Goal: Task Accomplishment & Management: Manage account settings

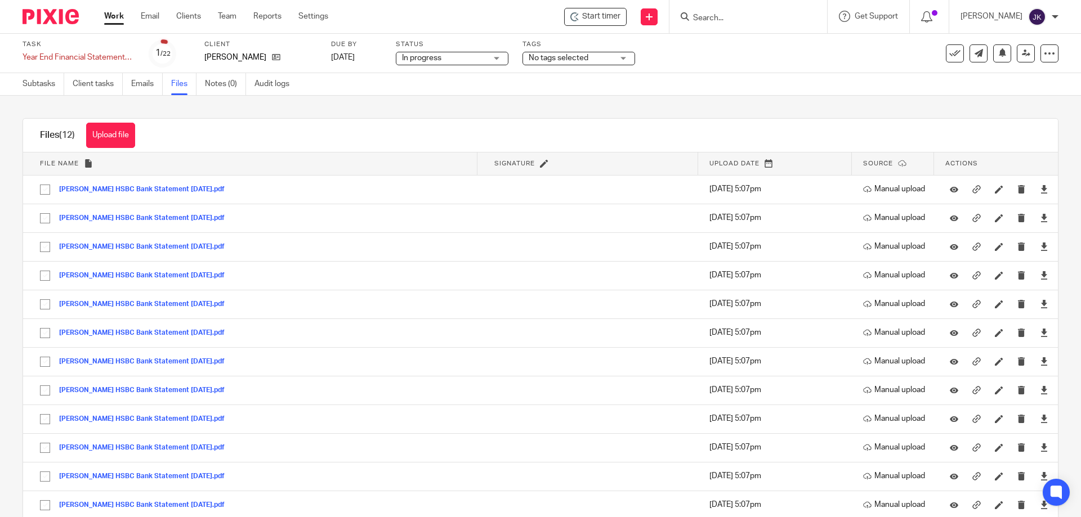
scroll to position [25, 0]
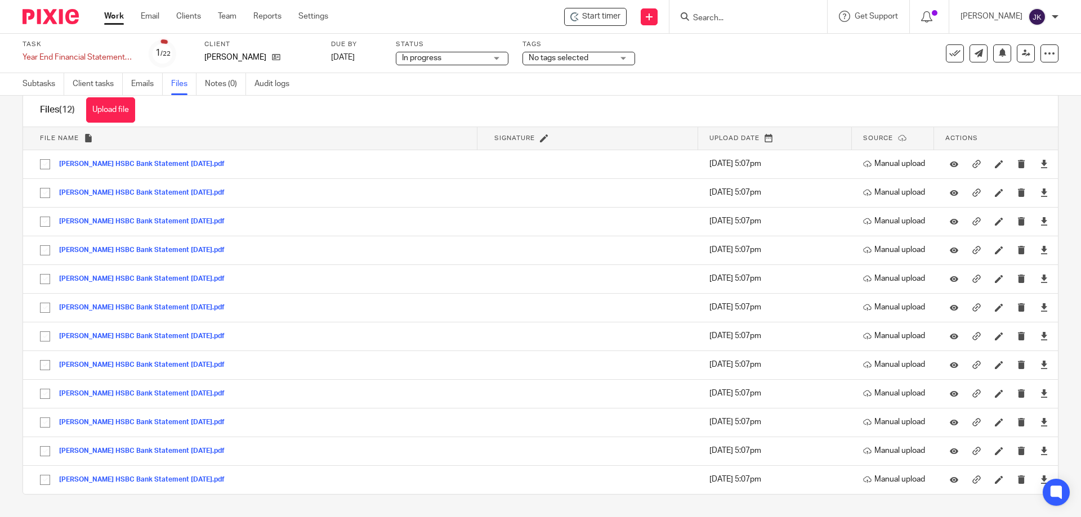
click at [603, 81] on div "Subtasks Client tasks Emails Files Notes (0) Audit logs" at bounding box center [540, 84] width 1081 height 23
click at [596, 84] on div "Subtasks Client tasks Emails Files Notes (0) Audit logs" at bounding box center [540, 84] width 1081 height 23
click at [105, 16] on link "Work" at bounding box center [114, 16] width 20 height 11
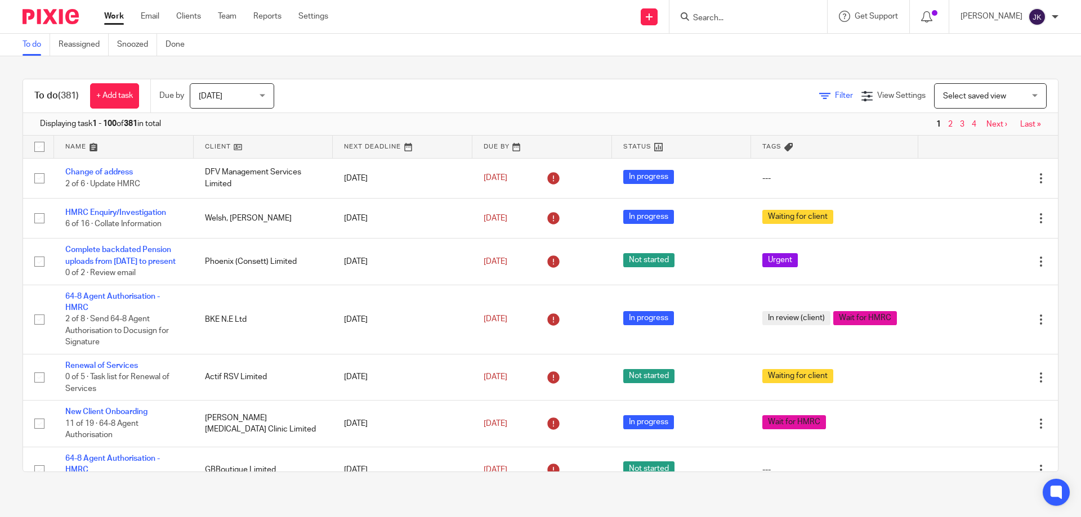
click at [819, 98] on icon at bounding box center [824, 96] width 11 height 11
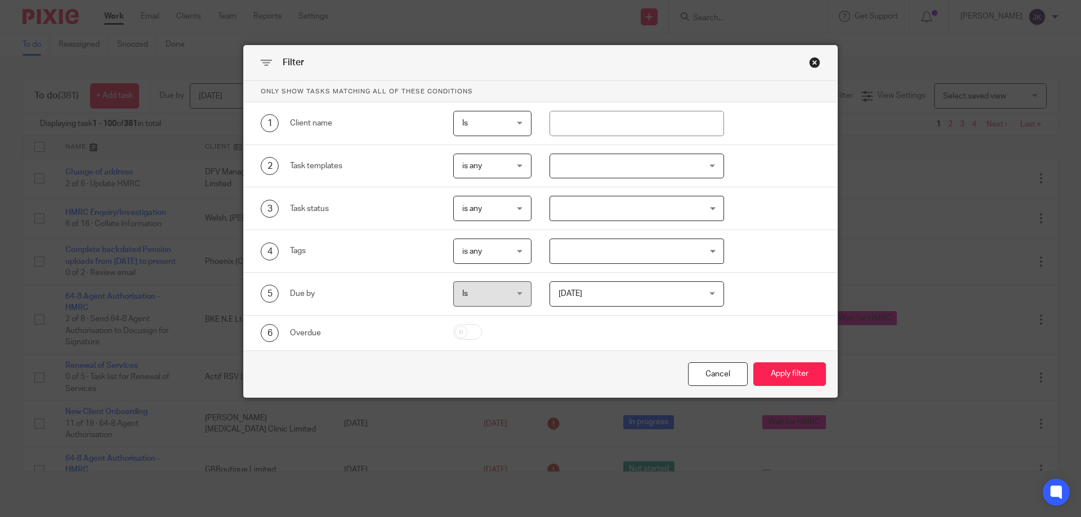
click at [658, 163] on div at bounding box center [636, 166] width 175 height 25
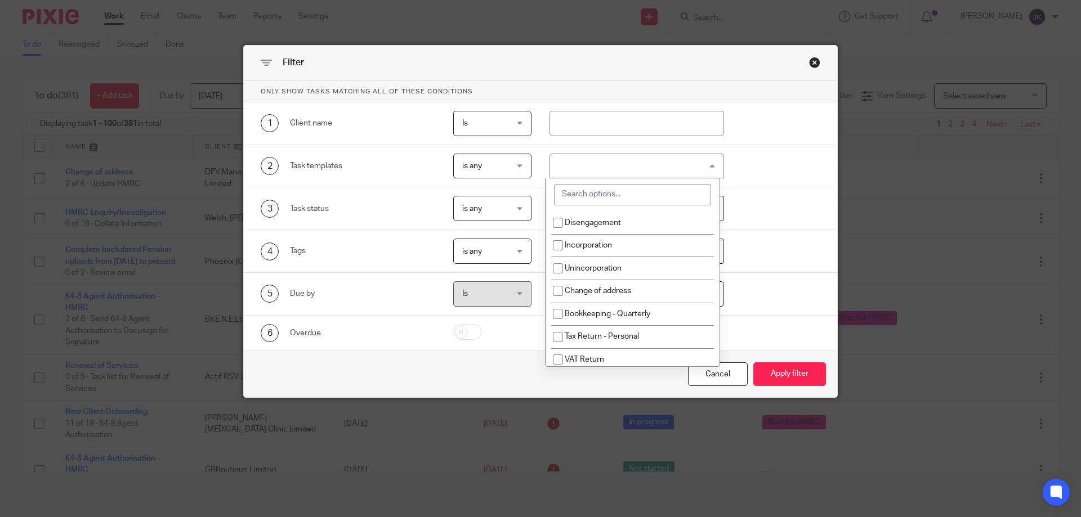
click at [611, 200] on input "search" at bounding box center [632, 194] width 157 height 21
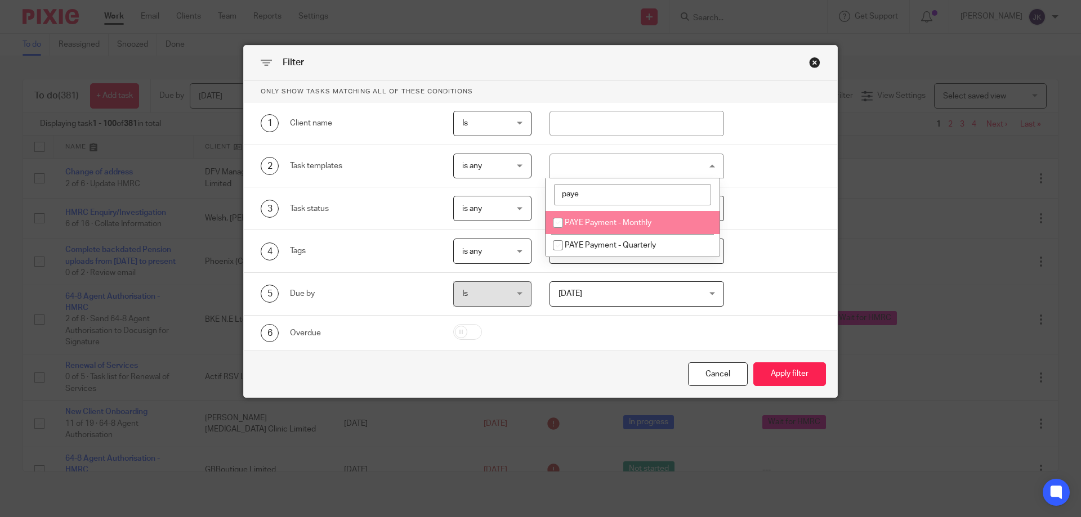
type input "paye"
click at [623, 218] on li "PAYE Payment - Monthly" at bounding box center [633, 222] width 174 height 23
checkbox input "true"
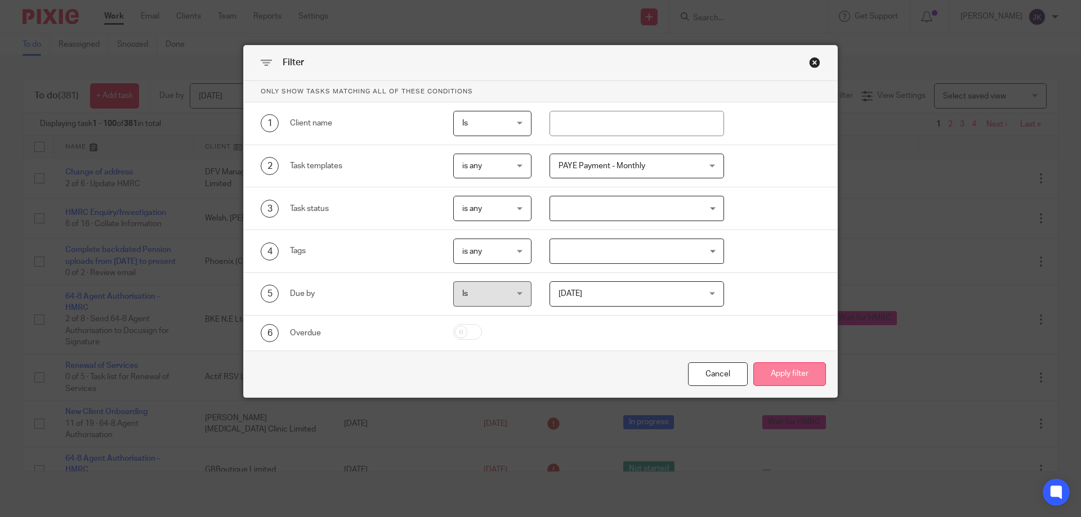
click at [802, 383] on button "Apply filter" at bounding box center [789, 375] width 73 height 24
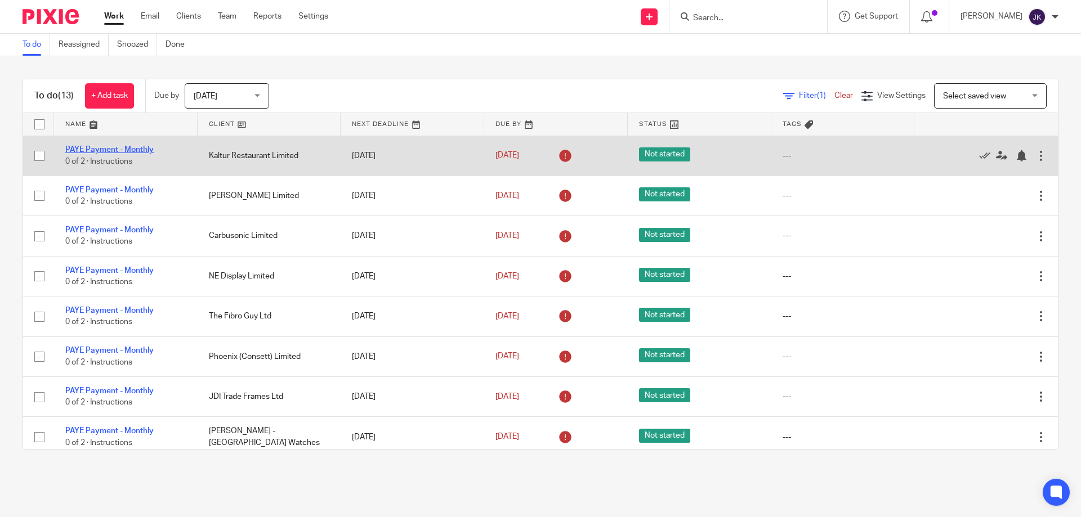
click at [124, 152] on link "PAYE Payment - Monthly" at bounding box center [109, 150] width 88 height 8
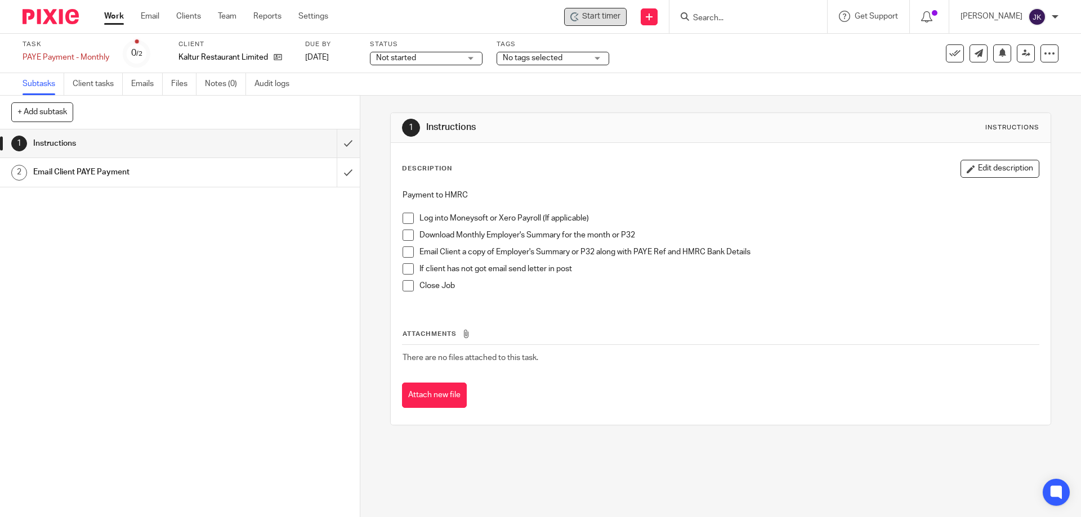
click at [620, 19] on span "Start timer" at bounding box center [601, 17] width 38 height 12
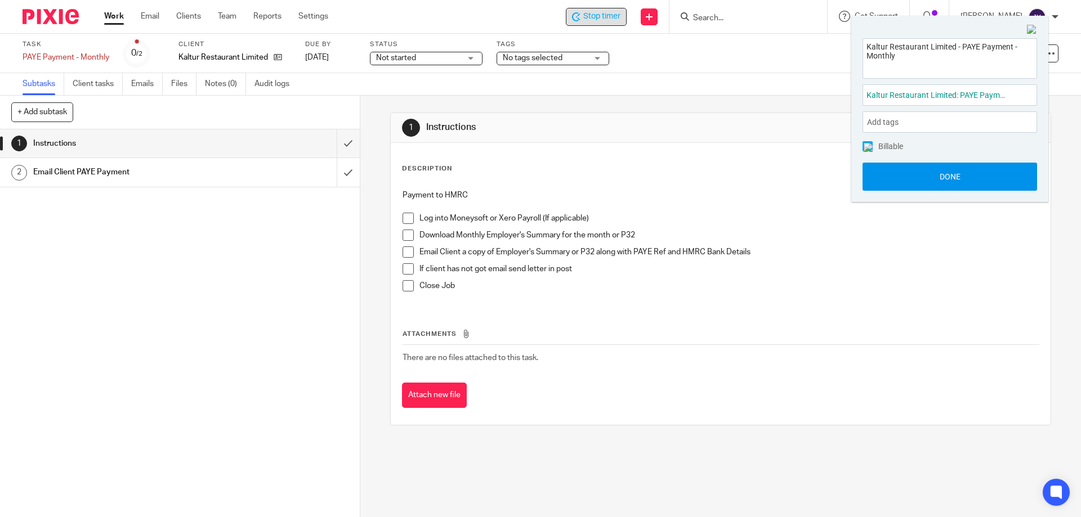
click at [927, 179] on button "Done" at bounding box center [950, 177] width 175 height 28
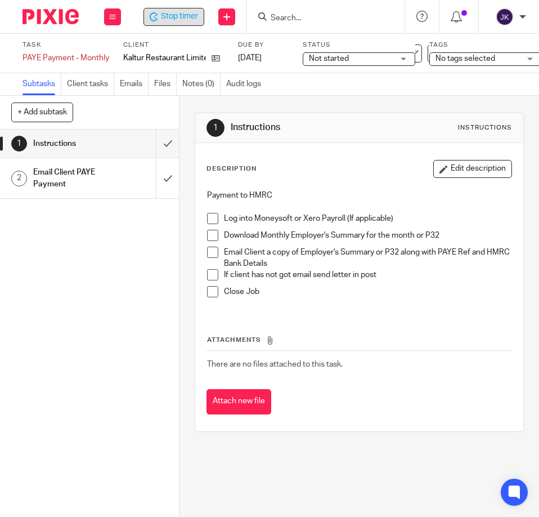
click at [202, 211] on div "Payment to HMRC Log into Moneysoft or Xero Payroll (If applicable) Download Mon…" at bounding box center [360, 247] width 316 height 127
click at [209, 223] on span at bounding box center [212, 218] width 11 height 11
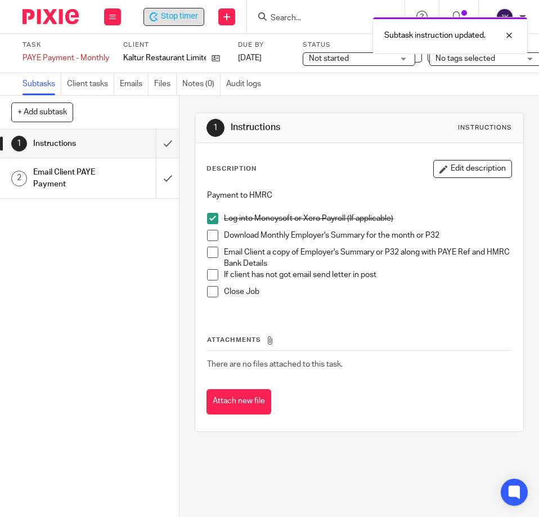
click at [209, 235] on span at bounding box center [212, 235] width 11 height 11
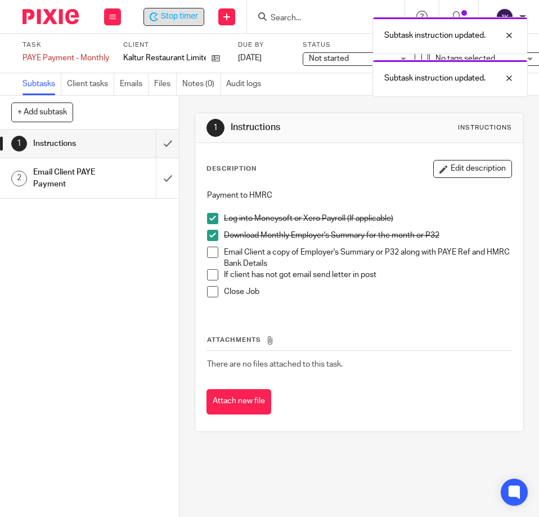
click at [208, 256] on span at bounding box center [212, 252] width 11 height 11
click at [215, 278] on span at bounding box center [212, 274] width 11 height 11
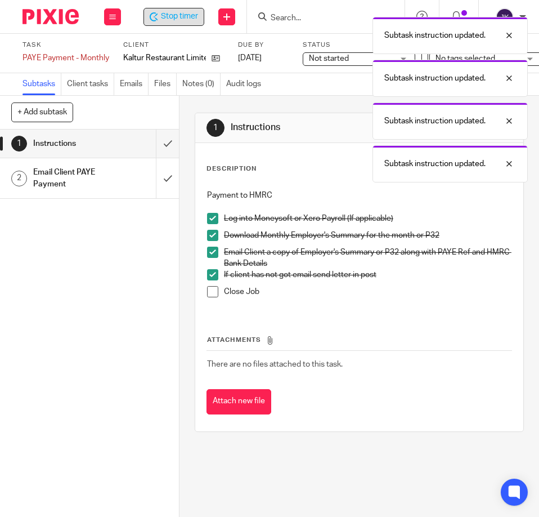
click at [208, 293] on span at bounding box center [212, 291] width 11 height 11
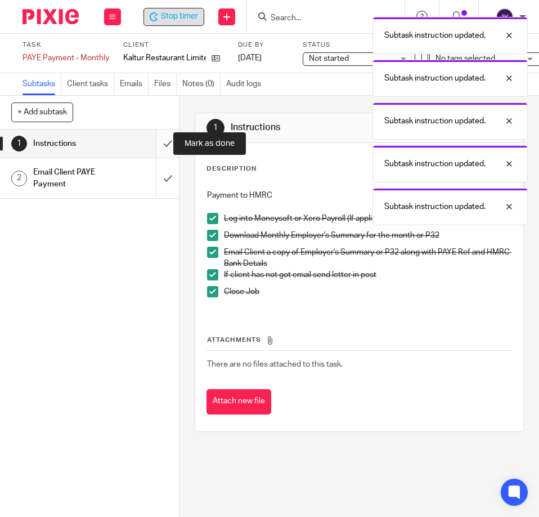
click at [168, 151] on input "submit" at bounding box center [89, 143] width 179 height 28
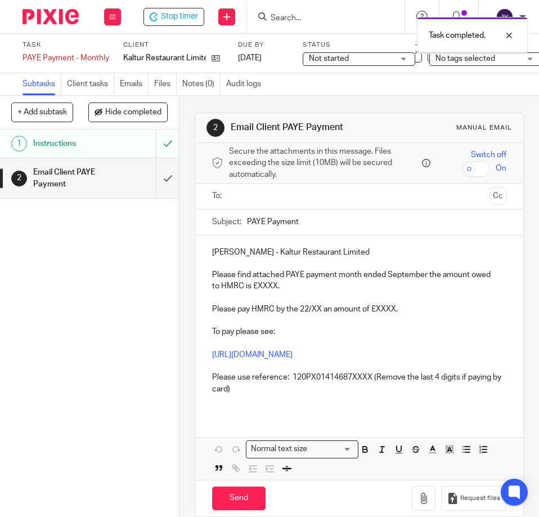
click at [243, 195] on input "text" at bounding box center [359, 196] width 252 height 13
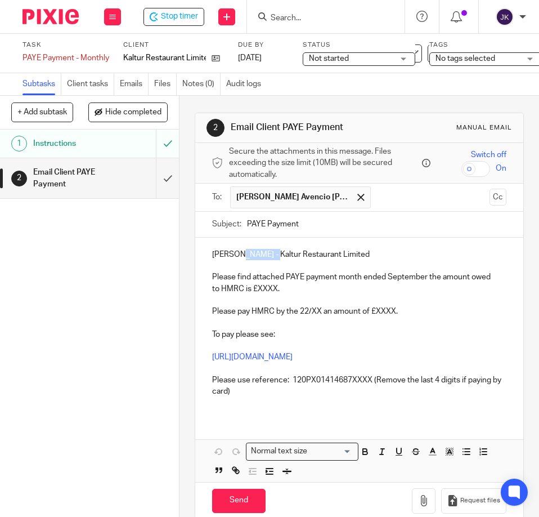
drag, startPoint x: 236, startPoint y: 252, endPoint x: 267, endPoint y: 257, distance: 31.3
click at [267, 257] on p "Enrique Avencio - Kaltur Restaurant Limited" at bounding box center [359, 254] width 294 height 11
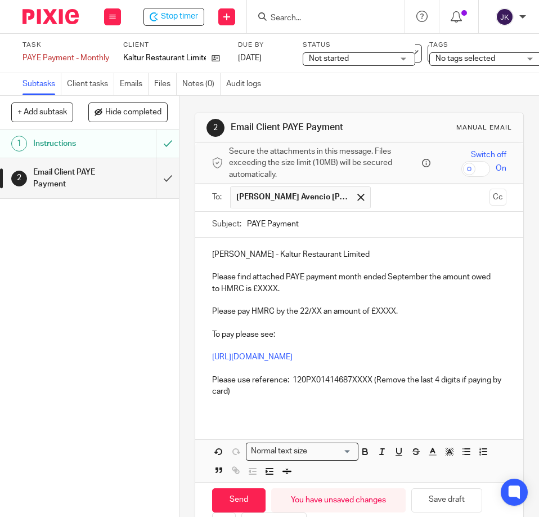
click at [264, 289] on p "Please find attached PAYE payment month ended September the amount owed to HMRC…" at bounding box center [359, 282] width 294 height 23
click at [318, 312] on p "Please pay HMRC by the 22/XX an amount of £XXXX." at bounding box center [359, 311] width 294 height 11
drag, startPoint x: 394, startPoint y: 311, endPoint x: 414, endPoint y: 314, distance: 20.5
click at [414, 314] on p "Please pay HMRC by the 22/10/2025 an amount of £XXXX." at bounding box center [359, 311] width 294 height 11
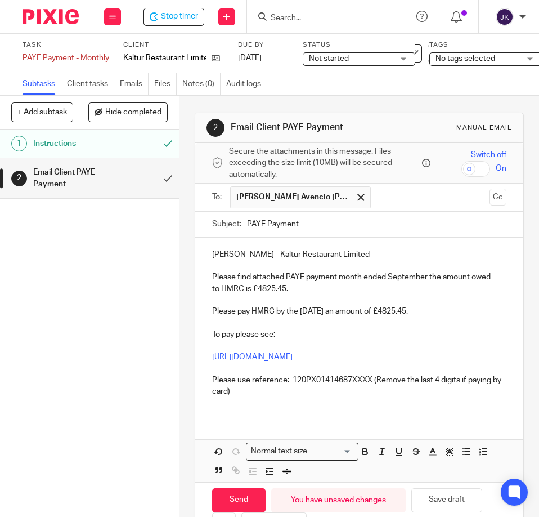
click at [367, 380] on p "Please use reference: 120PX01414687XXXX (Remove the last 4 digits if paying by …" at bounding box center [359, 385] width 294 height 23
click at [441, 327] on p at bounding box center [359, 322] width 294 height 11
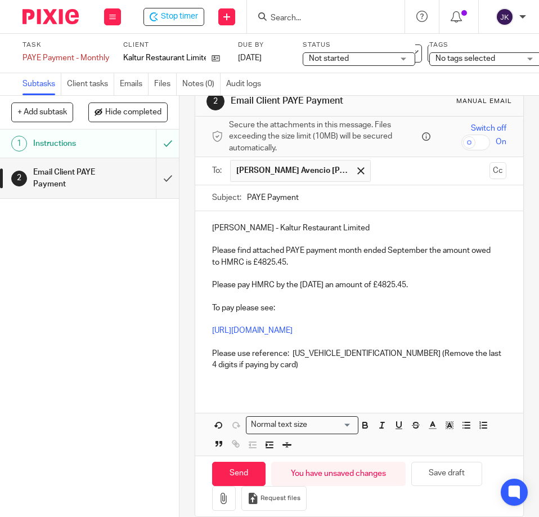
scroll to position [52, 0]
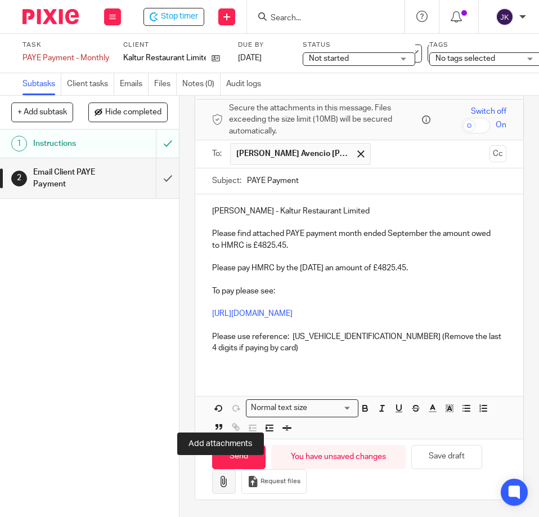
click at [213, 469] on button "button" at bounding box center [224, 481] width 24 height 25
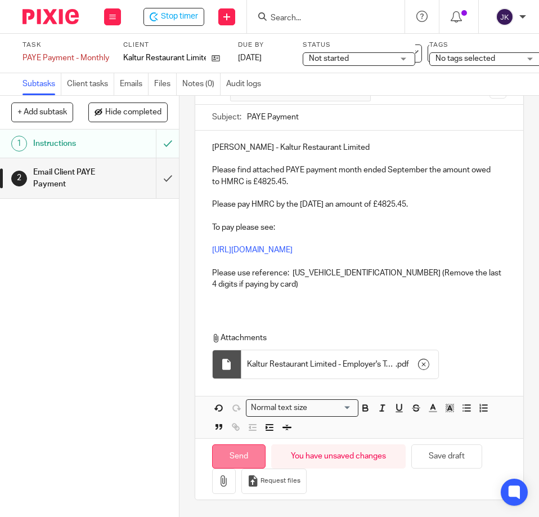
scroll to position [115, 0]
click at [239, 449] on input "Send" at bounding box center [238, 456] width 53 height 24
type input "Sent"
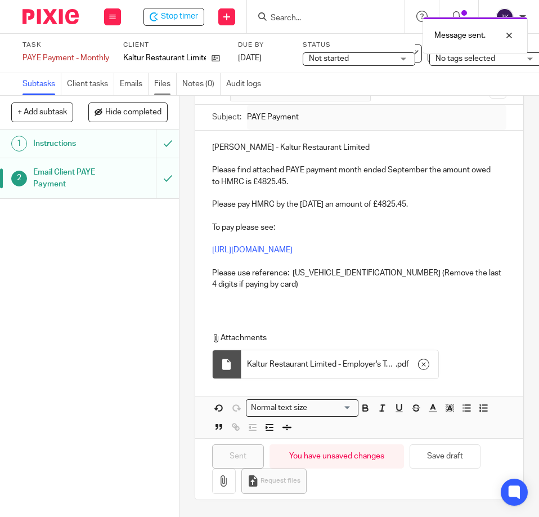
click at [159, 84] on link "Files" at bounding box center [165, 84] width 23 height 22
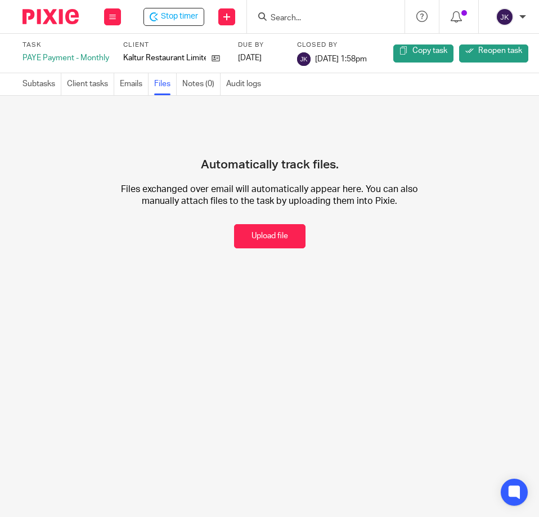
drag, startPoint x: 265, startPoint y: 238, endPoint x: 259, endPoint y: 239, distance: 5.7
click at [265, 238] on button "Upload file" at bounding box center [270, 236] width 72 height 24
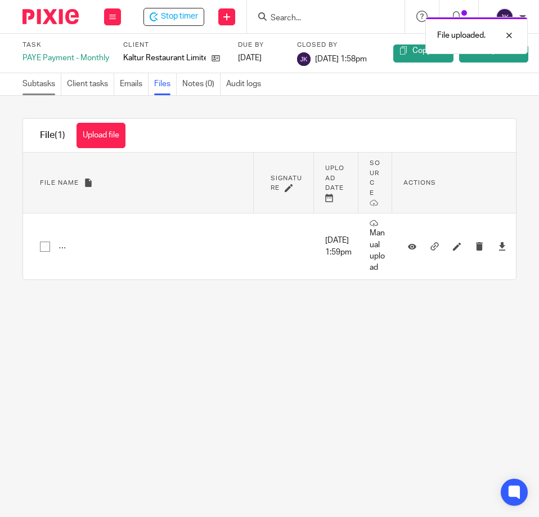
click at [42, 84] on link "Subtasks" at bounding box center [42, 84] width 39 height 22
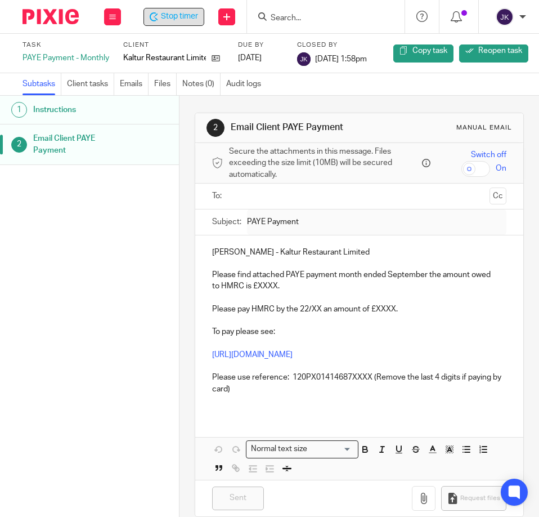
click at [184, 16] on span "Stop timer" at bounding box center [179, 17] width 37 height 12
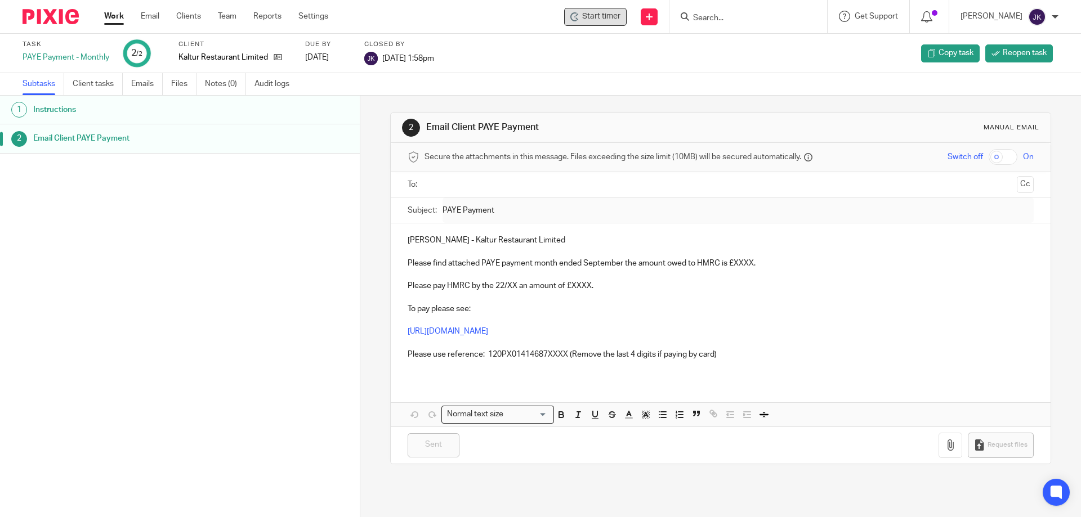
click at [39, 81] on link "Subtasks" at bounding box center [44, 84] width 42 height 22
click at [119, 13] on link "Work" at bounding box center [114, 16] width 20 height 11
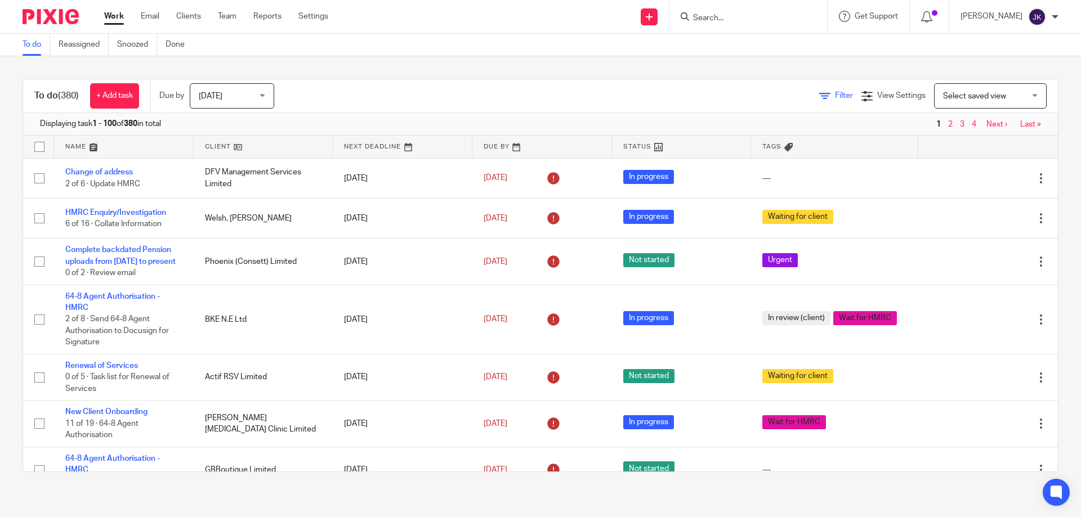
click at [819, 100] on icon at bounding box center [824, 96] width 11 height 11
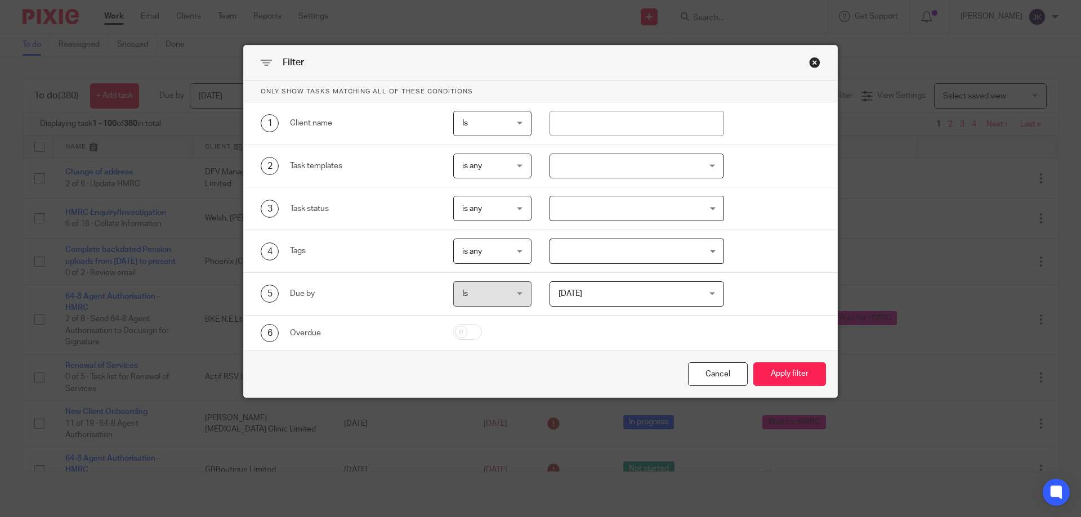
click at [596, 210] on input "Search for option" at bounding box center [634, 209] width 167 height 20
click at [595, 210] on input "Search for option" at bounding box center [634, 209] width 167 height 20
click at [584, 160] on div at bounding box center [636, 166] width 175 height 25
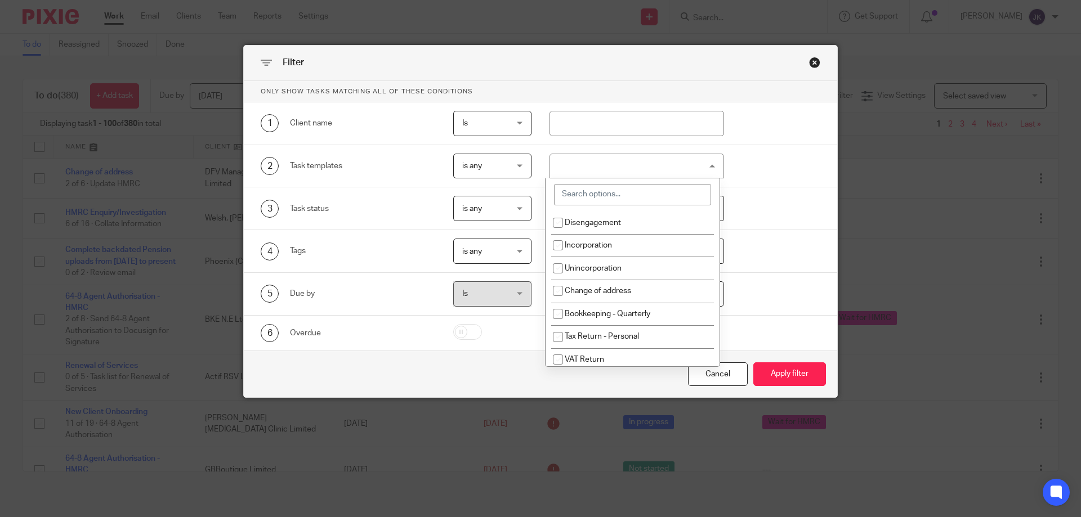
click at [592, 189] on input "search" at bounding box center [632, 194] width 157 height 21
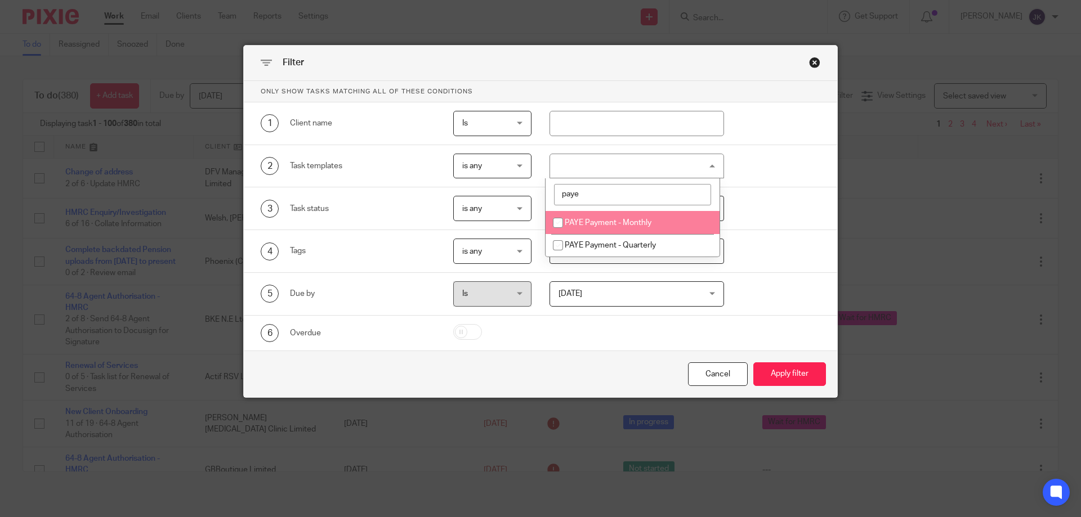
type input "paye"
click at [616, 225] on span "PAYE Payment - Monthly" at bounding box center [608, 223] width 87 height 8
checkbox input "true"
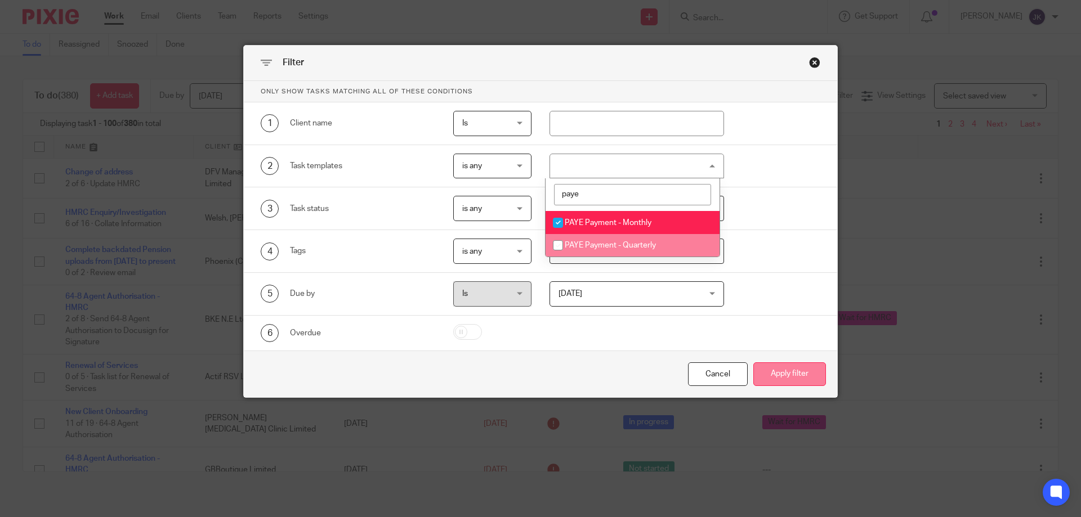
click at [790, 369] on button "Apply filter" at bounding box center [789, 375] width 73 height 24
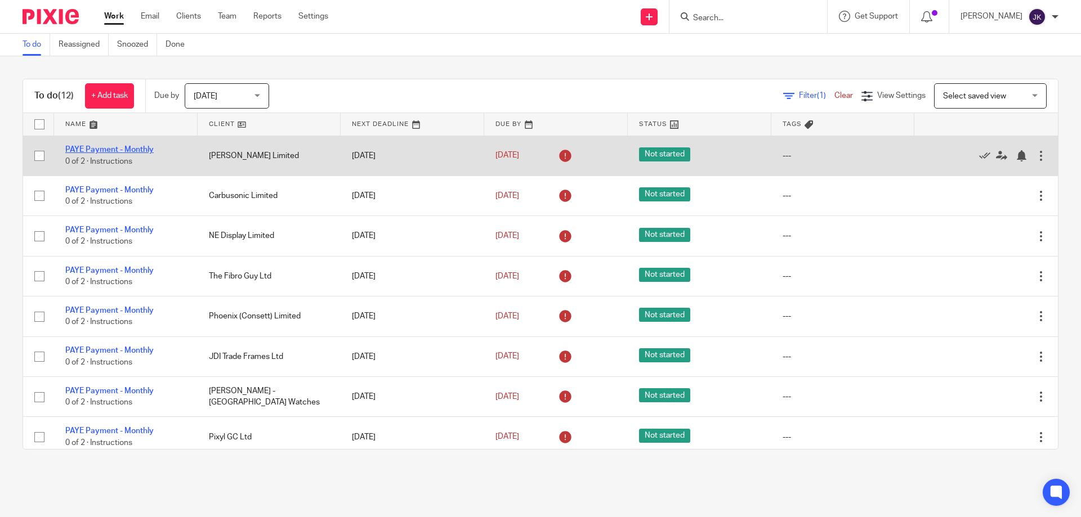
click at [98, 149] on link "PAYE Payment - Monthly" at bounding box center [109, 150] width 88 height 8
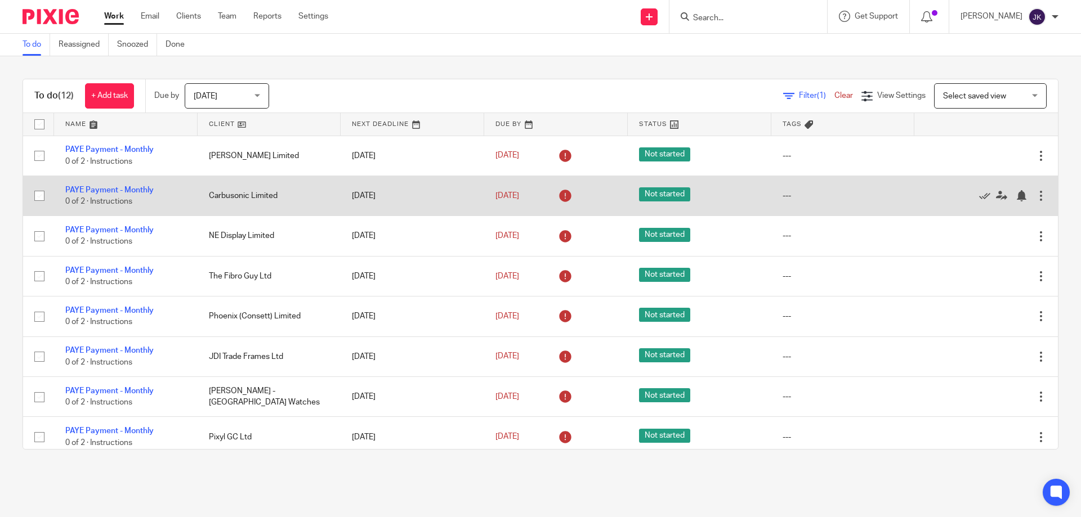
click at [127, 185] on td "PAYE Payment - Monthly 0 of 2 · Instructions" at bounding box center [126, 196] width 144 height 40
click at [127, 187] on link "PAYE Payment - Monthly" at bounding box center [109, 190] width 88 height 8
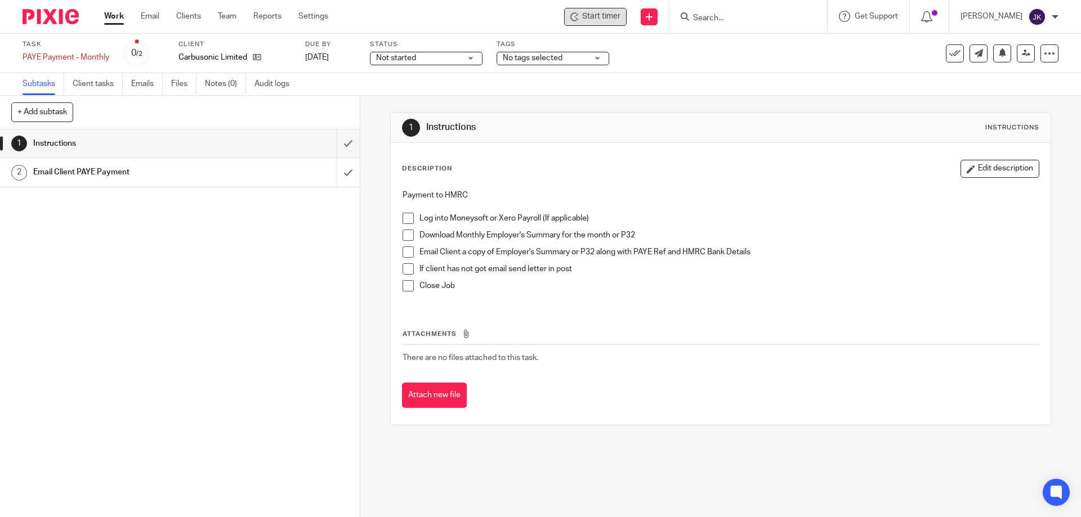
click at [596, 15] on span "Start timer" at bounding box center [601, 17] width 38 height 12
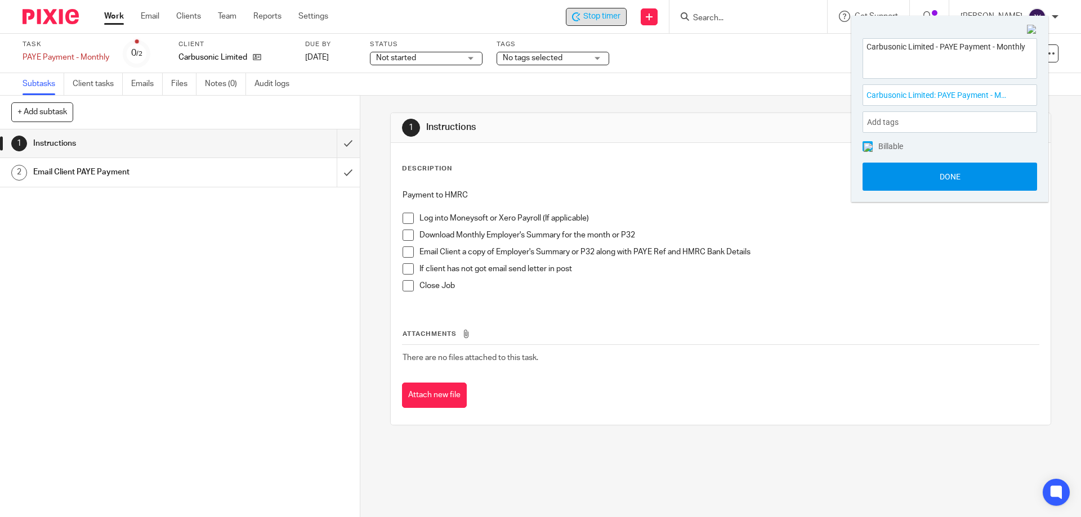
click at [892, 187] on button "Done" at bounding box center [950, 177] width 175 height 28
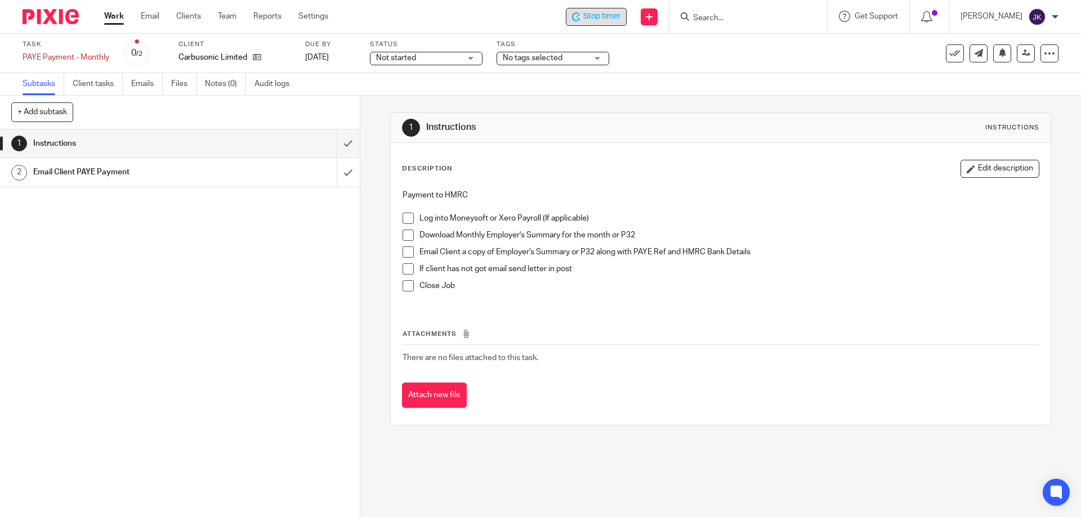
click at [403, 221] on span at bounding box center [408, 218] width 11 height 11
drag, startPoint x: 408, startPoint y: 230, endPoint x: 405, endPoint y: 242, distance: 11.5
click at [408, 231] on span at bounding box center [408, 235] width 11 height 11
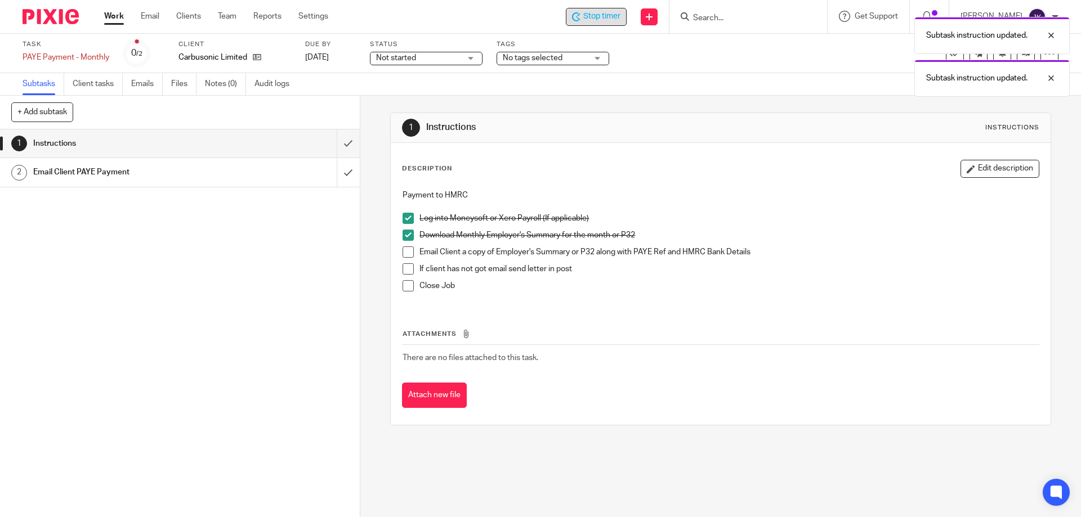
drag, startPoint x: 404, startPoint y: 248, endPoint x: 405, endPoint y: 264, distance: 16.4
click at [404, 248] on span at bounding box center [408, 252] width 11 height 11
click at [405, 267] on span at bounding box center [408, 268] width 11 height 11
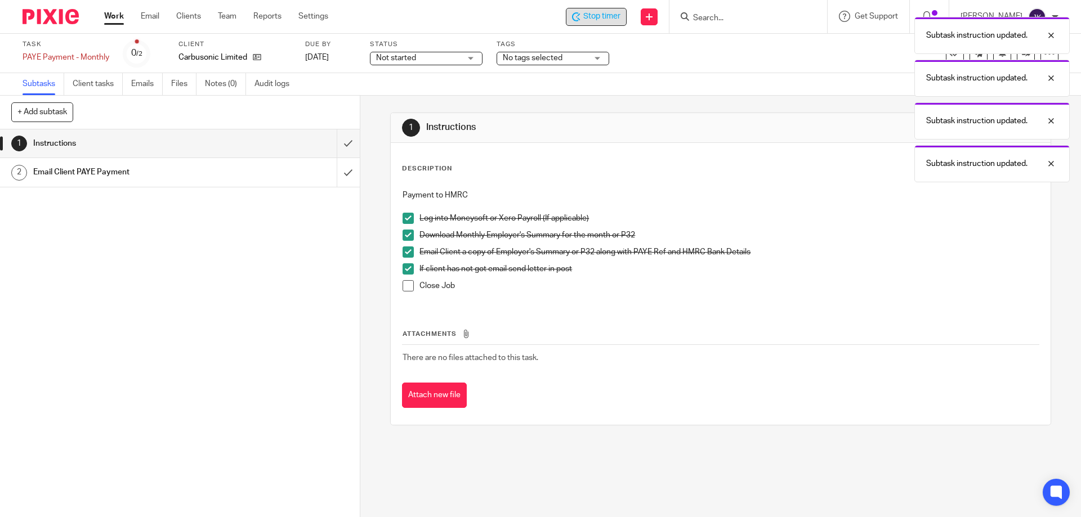
click at [403, 292] on li "Close Job" at bounding box center [721, 288] width 636 height 17
click at [403, 288] on span at bounding box center [408, 285] width 11 height 11
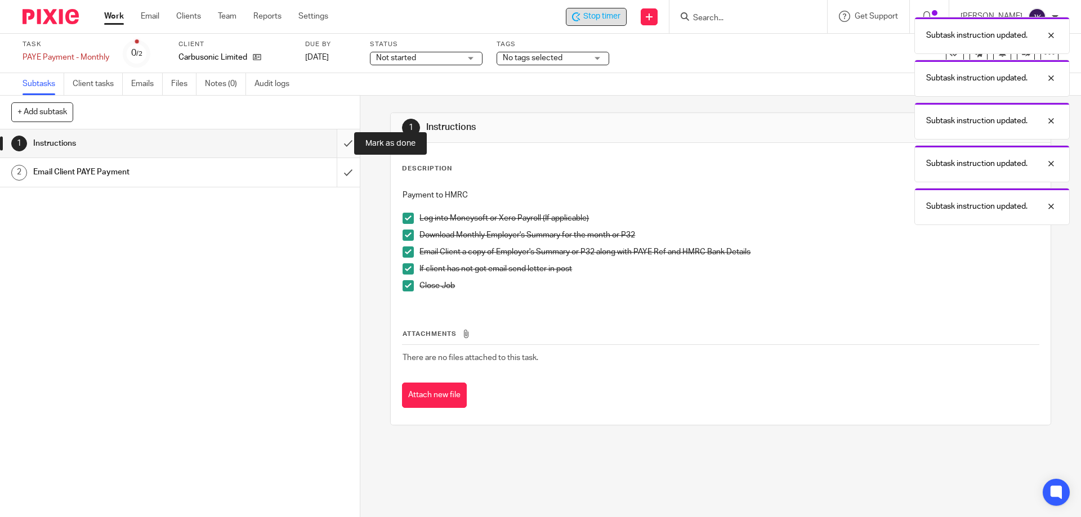
click at [332, 143] on input "submit" at bounding box center [180, 143] width 360 height 28
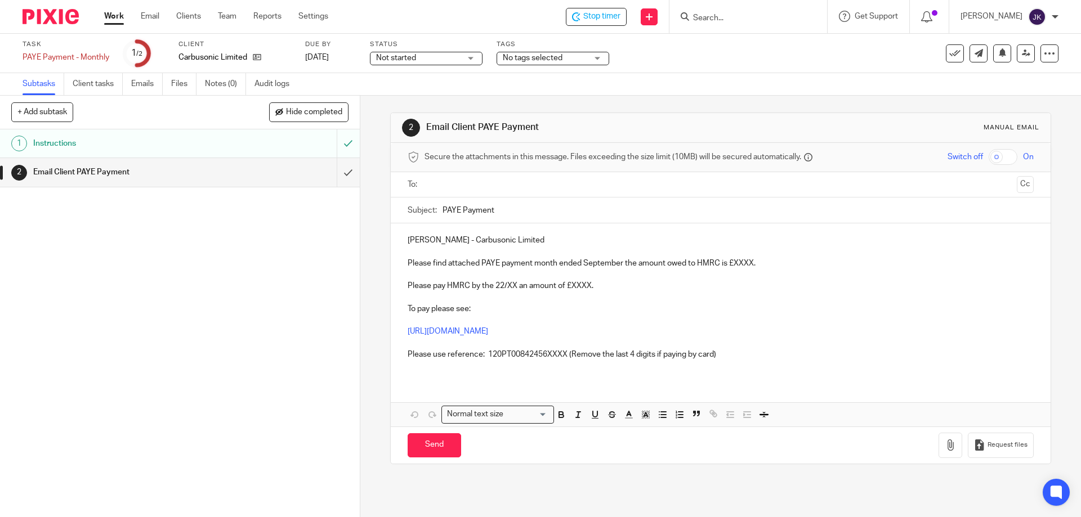
click at [468, 194] on ul at bounding box center [721, 185] width 591 height 19
click at [470, 189] on input "text" at bounding box center [719, 184] width 583 height 13
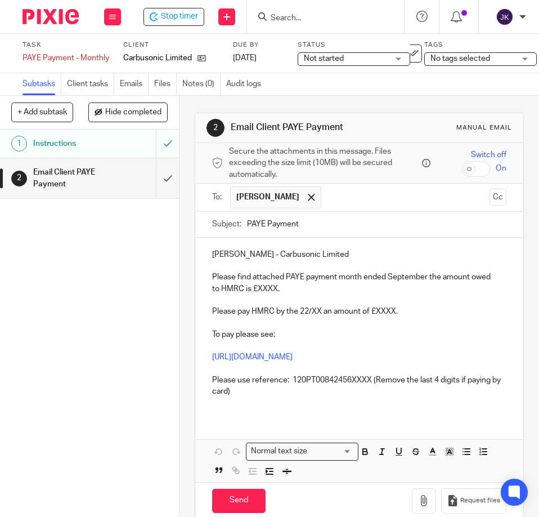
click at [258, 288] on p "Please find attached PAYE payment month ended September the amount owed to HMRC…" at bounding box center [359, 282] width 294 height 23
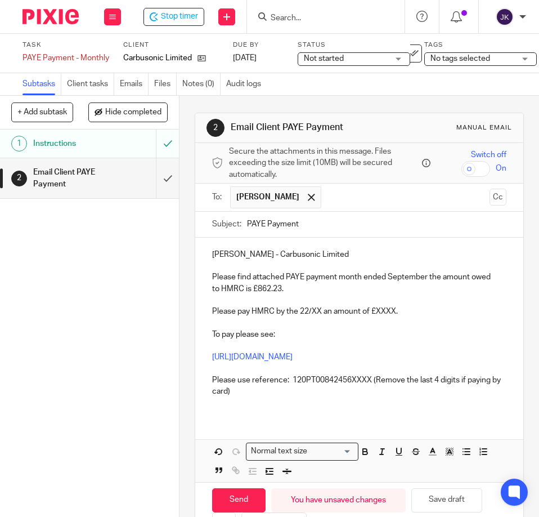
click at [383, 315] on p "Please pay HMRC by the 22/XX an amount of £XXXX." at bounding box center [359, 311] width 294 height 11
click at [319, 311] on p "Please pay HMRC by the 22/XX an amount of £862.23." at bounding box center [359, 311] width 294 height 11
click at [368, 375] on p "Please use reference: 120PT00842456XXXX (Remove the last 4 digits if paying by …" at bounding box center [359, 385] width 294 height 23
click at [399, 340] on p at bounding box center [359, 345] width 294 height 11
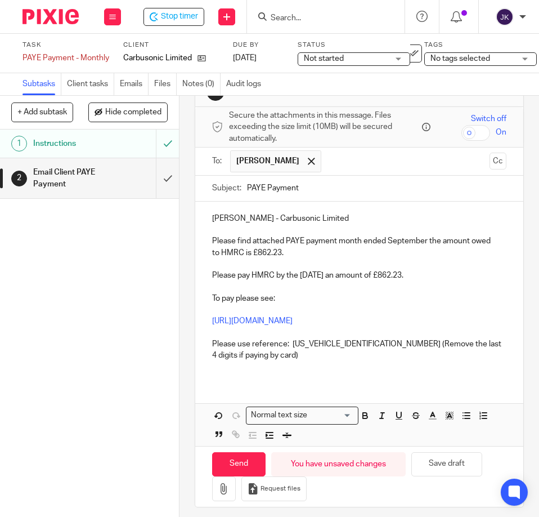
scroll to position [52, 0]
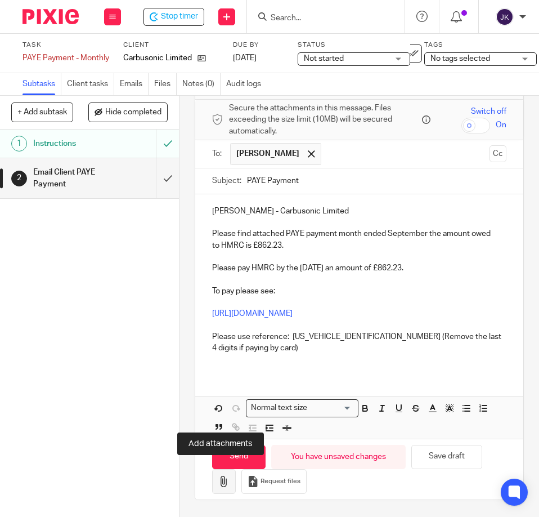
click at [218, 476] on icon "button" at bounding box center [223, 481] width 11 height 11
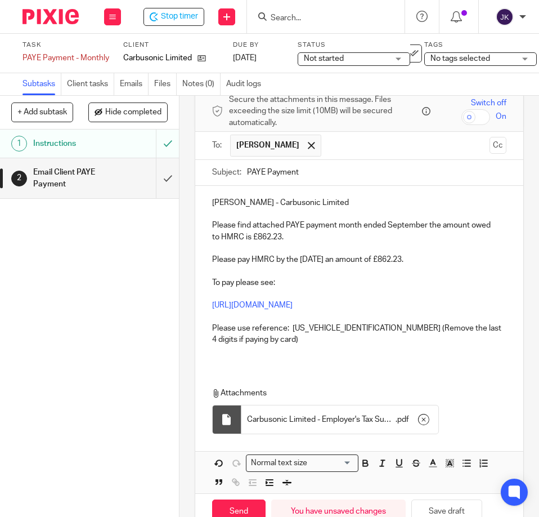
scroll to position [115, 0]
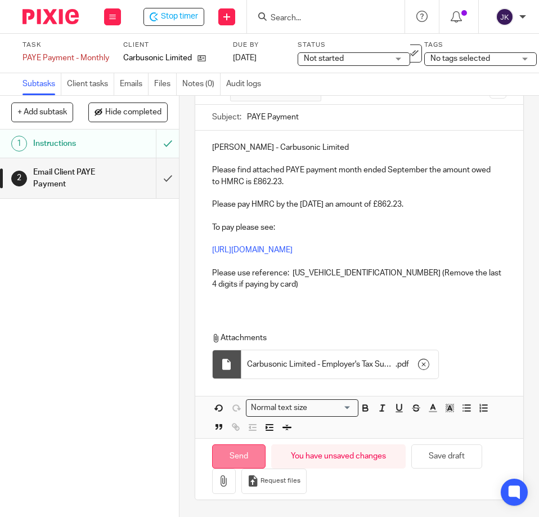
click at [240, 454] on input "Send" at bounding box center [238, 456] width 53 height 24
type input "Sent"
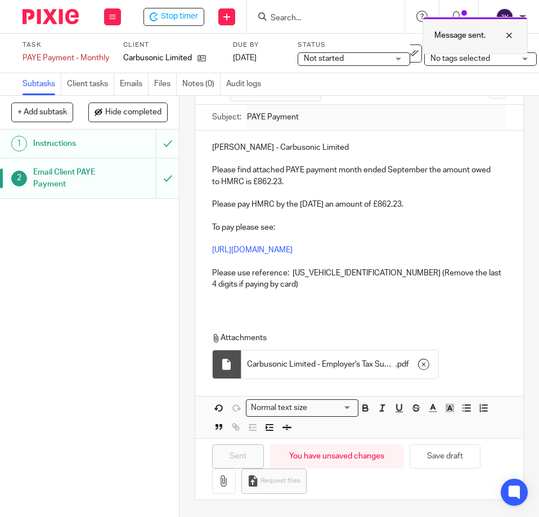
click at [512, 33] on div at bounding box center [501, 36] width 30 height 14
click at [169, 83] on link "Files" at bounding box center [165, 84] width 23 height 22
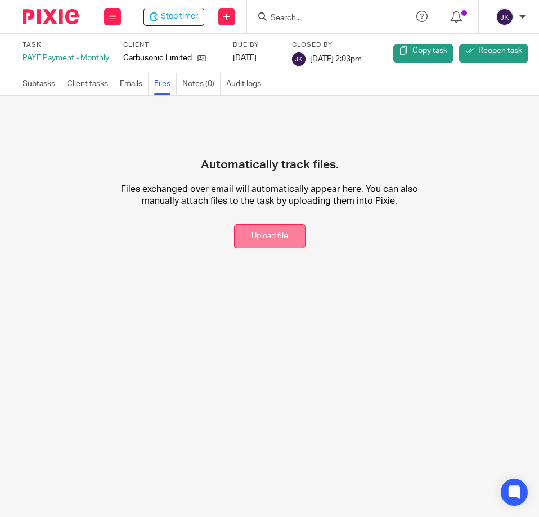
click at [287, 241] on button "Upload file" at bounding box center [270, 236] width 72 height 24
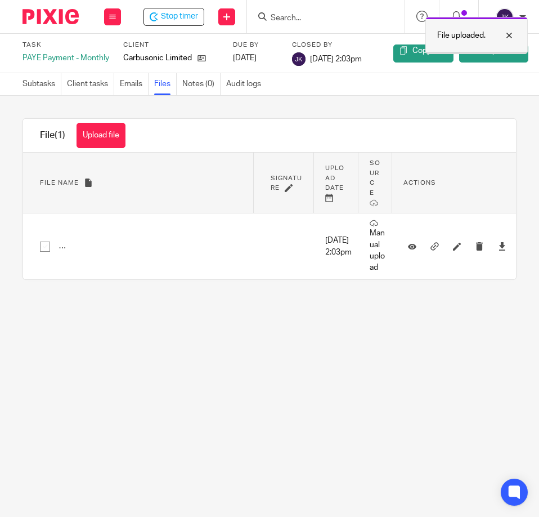
drag, startPoint x: 507, startPoint y: 39, endPoint x: 500, endPoint y: 35, distance: 7.6
click at [507, 39] on div at bounding box center [501, 36] width 30 height 14
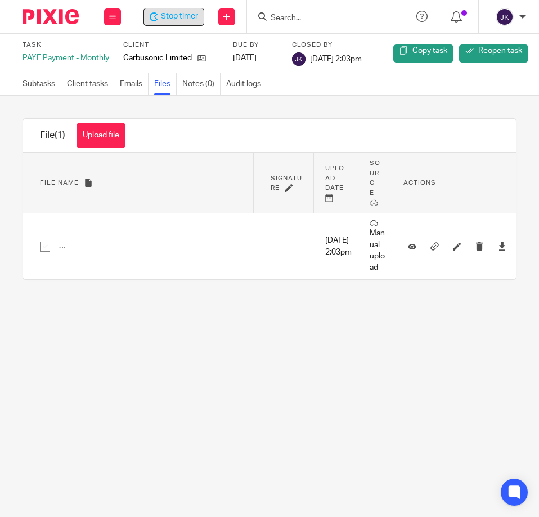
click at [154, 15] on icon at bounding box center [154, 16] width 8 height 9
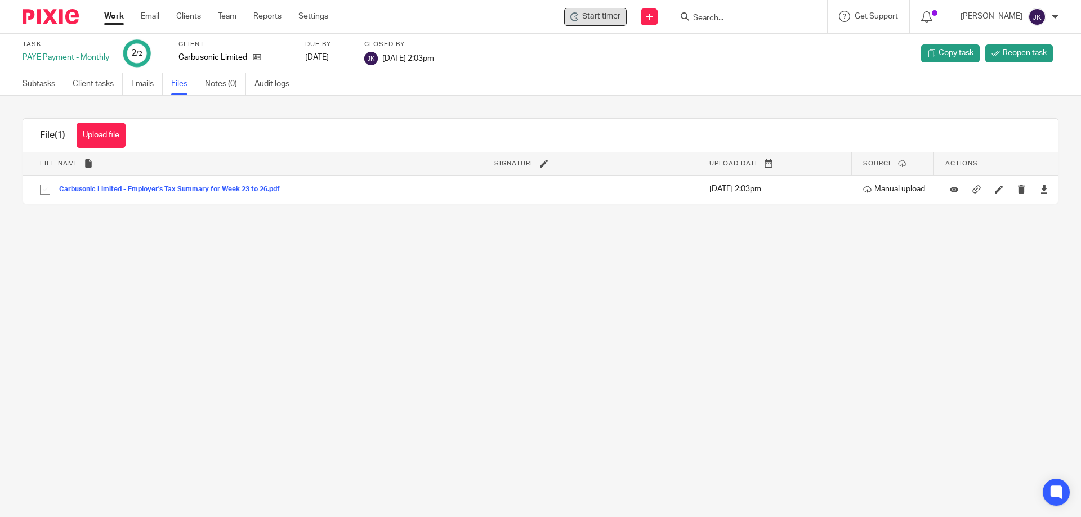
click at [114, 14] on link "Work" at bounding box center [114, 16] width 20 height 11
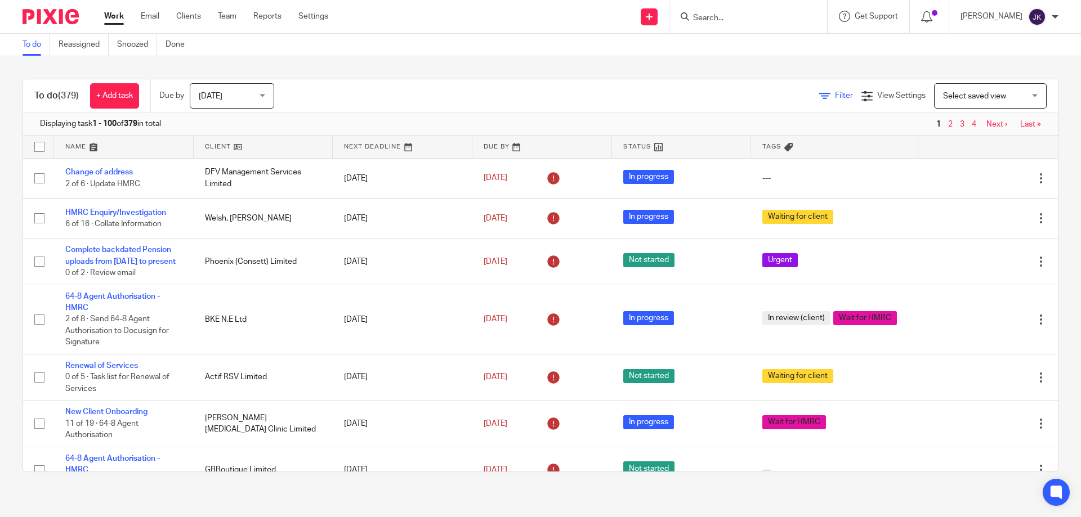
click at [819, 97] on icon at bounding box center [824, 96] width 11 height 11
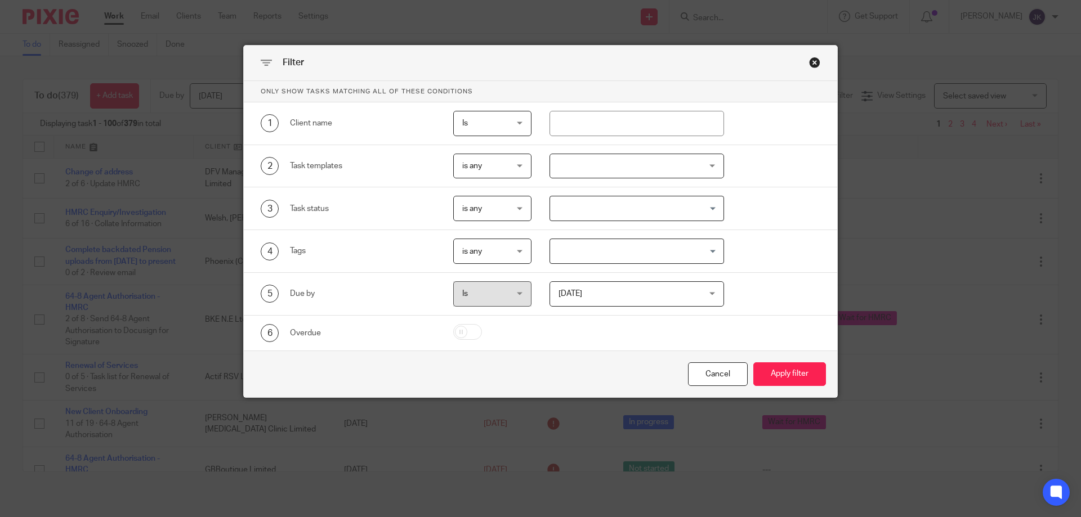
click at [588, 166] on div at bounding box center [636, 166] width 175 height 25
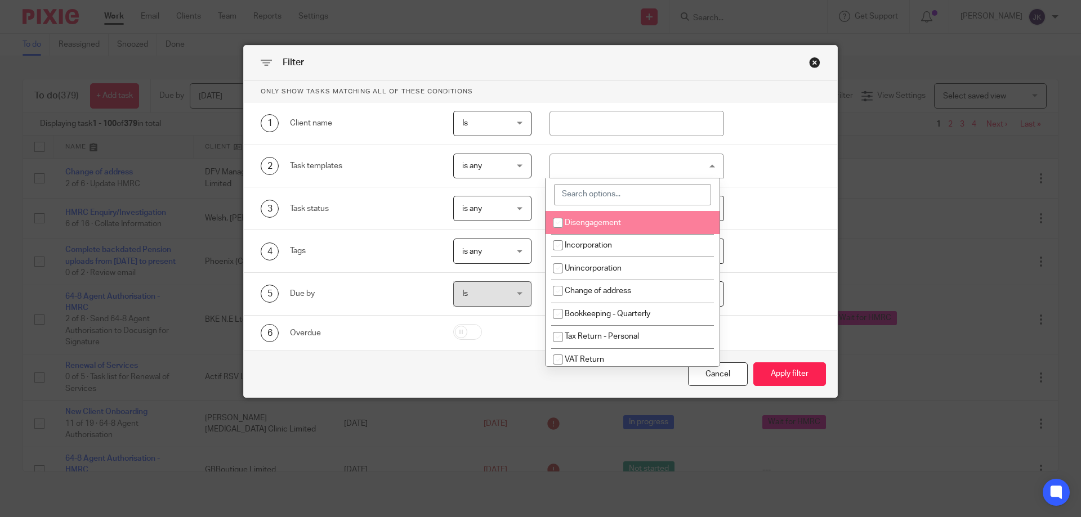
drag, startPoint x: 587, startPoint y: 190, endPoint x: 590, endPoint y: 199, distance: 9.6
click at [588, 179] on div "Disengagement Incorporation Unincorporation Change of address Bookkeeping - Qua…" at bounding box center [636, 166] width 175 height 25
click at [591, 196] on input "search" at bounding box center [632, 194] width 157 height 21
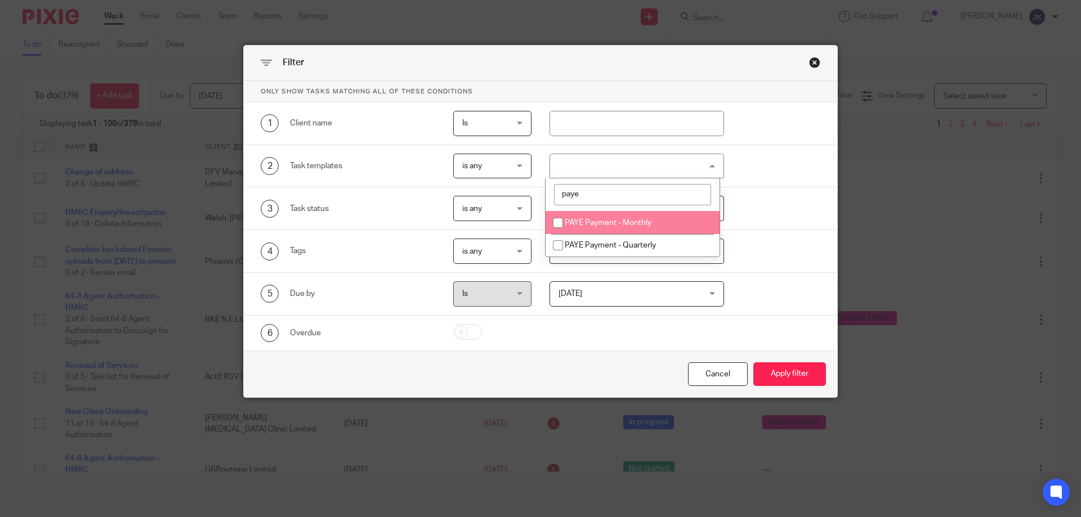
type input "paye"
click at [596, 218] on li "PAYE Payment - Monthly" at bounding box center [633, 222] width 174 height 23
checkbox input "true"
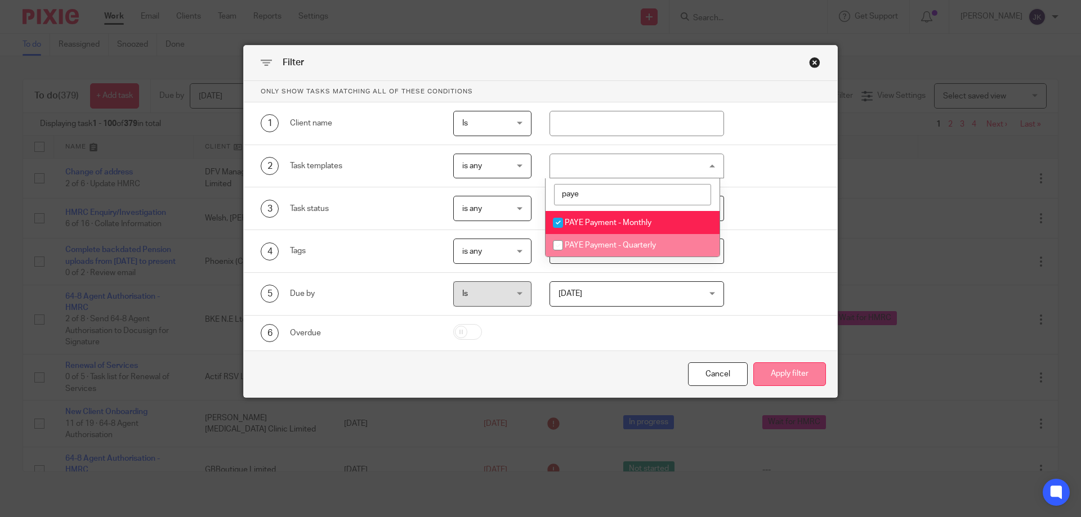
click at [783, 374] on button "Apply filter" at bounding box center [789, 375] width 73 height 24
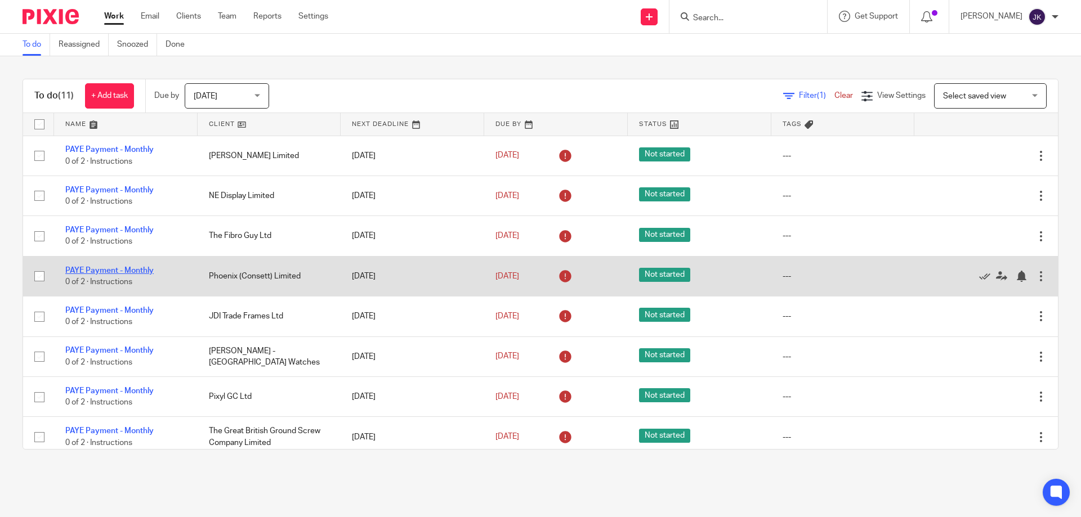
click at [116, 269] on link "PAYE Payment - Monthly" at bounding box center [109, 271] width 88 height 8
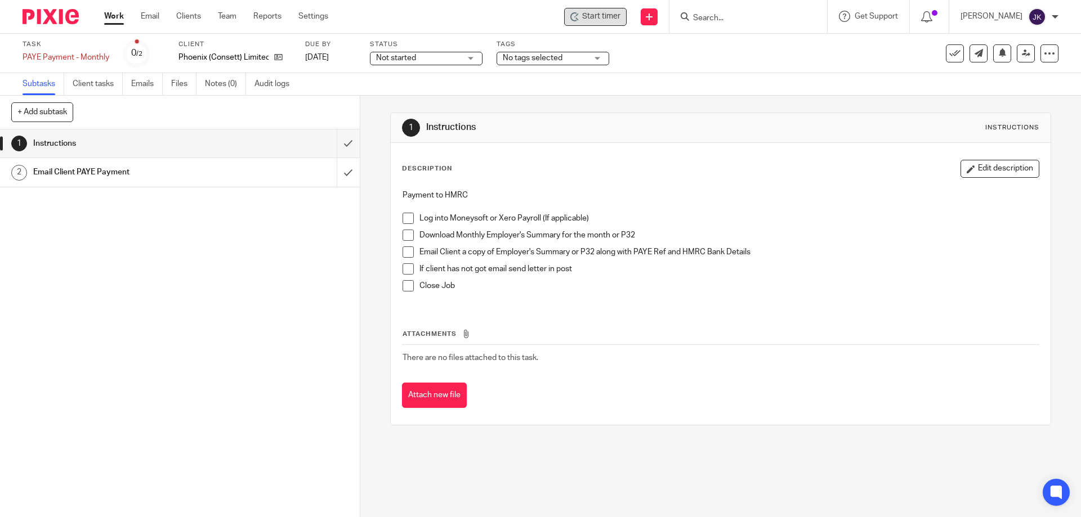
click at [586, 17] on span "Start timer" at bounding box center [601, 17] width 38 height 12
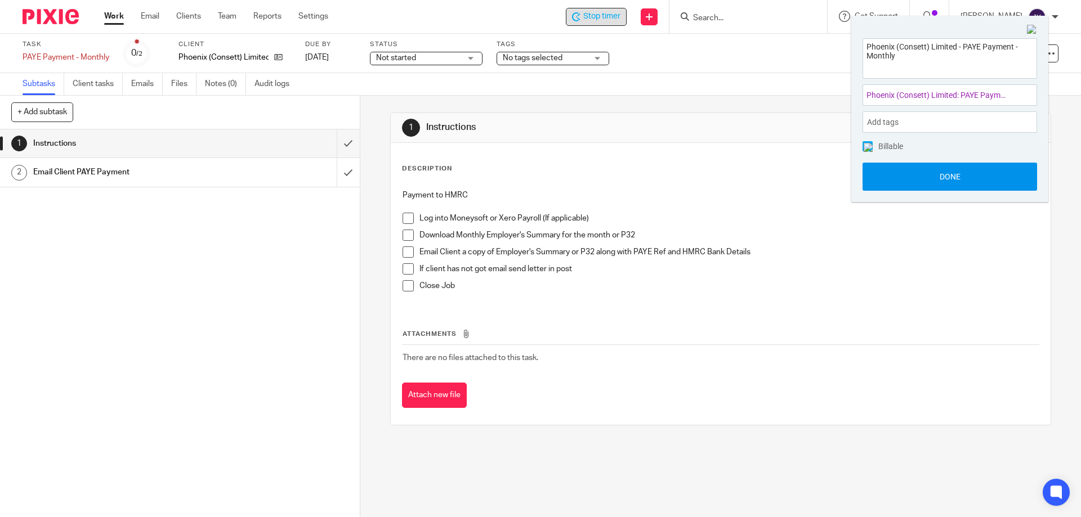
click at [914, 183] on button "Done" at bounding box center [950, 177] width 175 height 28
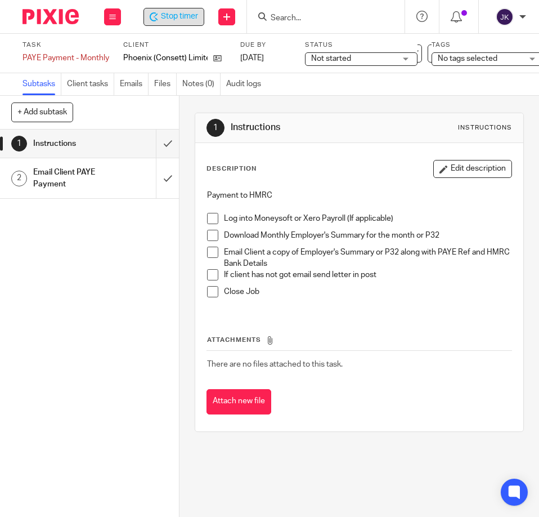
click at [211, 220] on span at bounding box center [212, 218] width 11 height 11
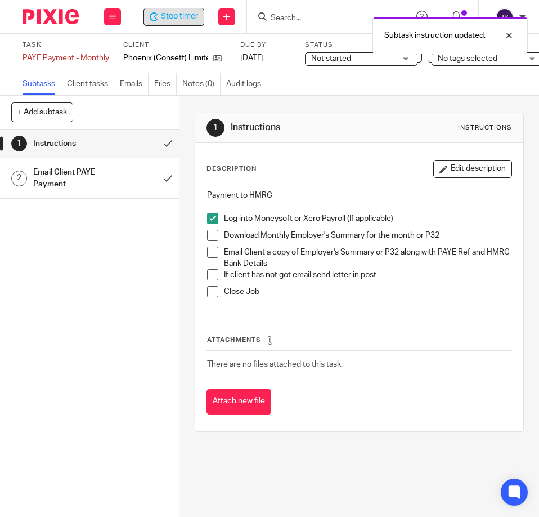
click at [211, 254] on span at bounding box center [212, 252] width 11 height 11
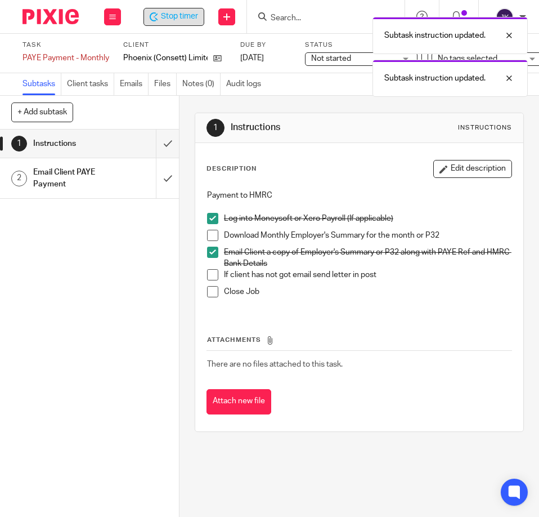
click at [207, 238] on span at bounding box center [212, 235] width 11 height 11
click at [209, 274] on span at bounding box center [212, 274] width 11 height 11
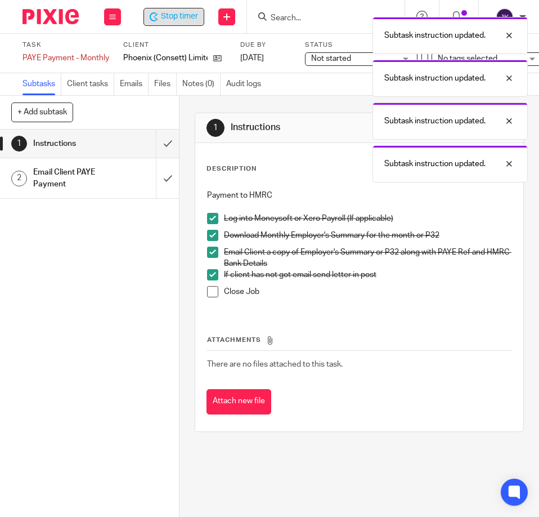
click at [211, 289] on span at bounding box center [212, 291] width 11 height 11
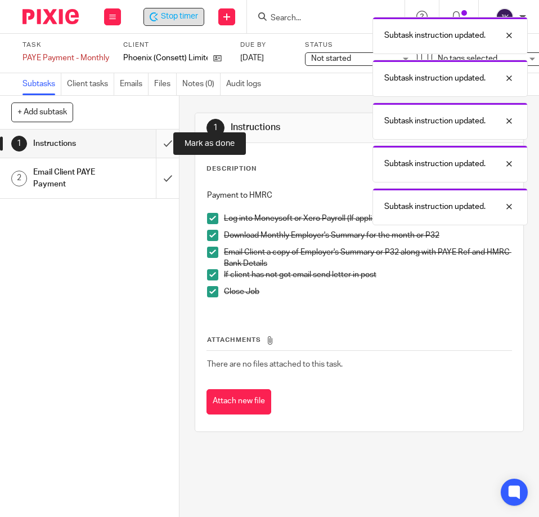
click at [153, 147] on input "submit" at bounding box center [89, 143] width 179 height 28
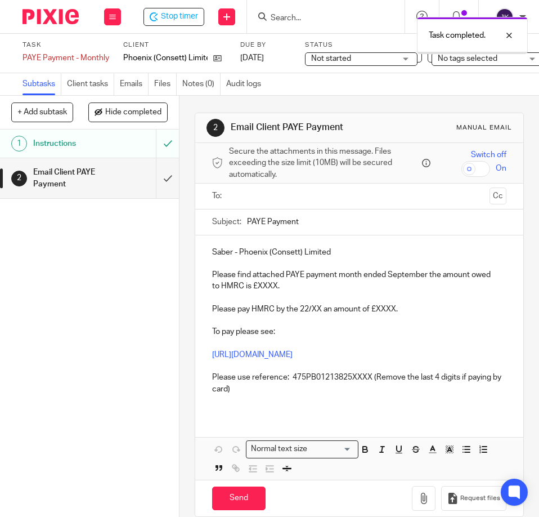
click at [256, 201] on input "text" at bounding box center [359, 196] width 252 height 13
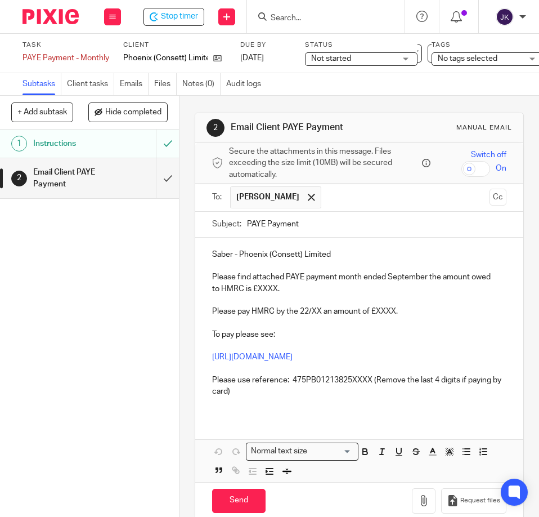
click at [260, 288] on p "Please find attached PAYE payment month ended September the amount owed to HMRC…" at bounding box center [359, 282] width 294 height 23
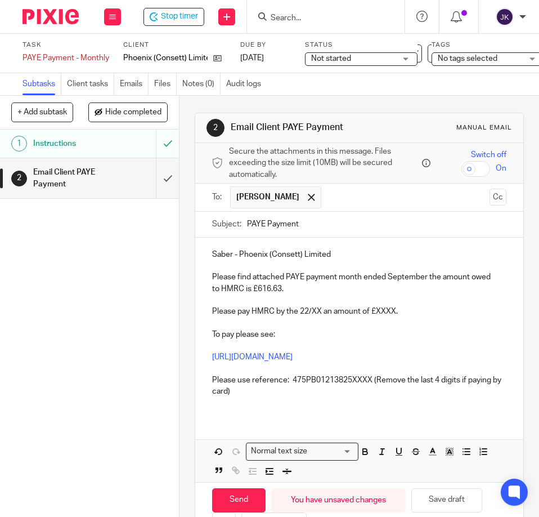
click at [378, 312] on p "Please pay HMRC by the 22/XX an amount of £XXXX." at bounding box center [359, 311] width 294 height 11
click at [320, 306] on p "Please pay HMRC by the 22/XX an amount of £616.63." at bounding box center [359, 311] width 294 height 11
click at [370, 378] on p "Please use reference: 475PB01213825XXXX (Remove the last 4 digits if paying by …" at bounding box center [359, 385] width 294 height 23
click at [350, 323] on p at bounding box center [359, 322] width 294 height 11
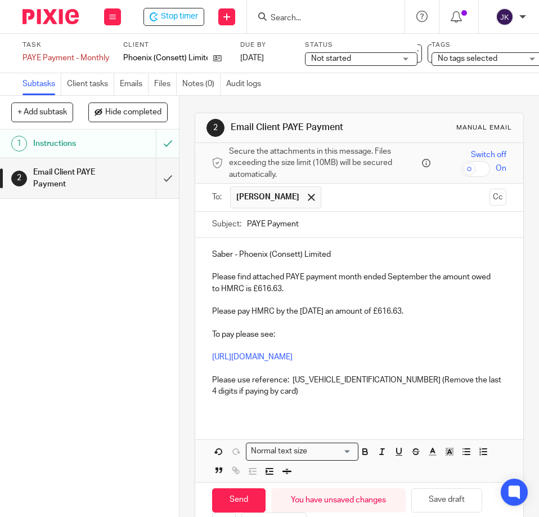
scroll to position [52, 0]
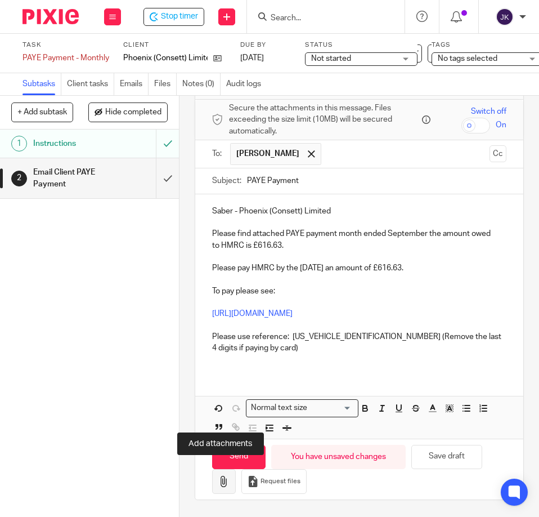
click at [225, 477] on icon "button" at bounding box center [223, 481] width 11 height 11
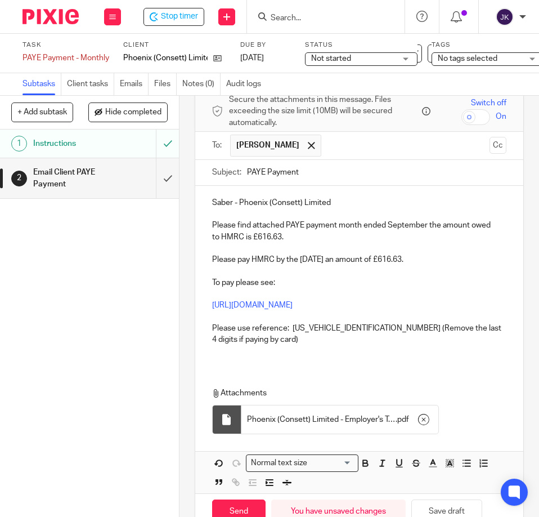
scroll to position [108, 0]
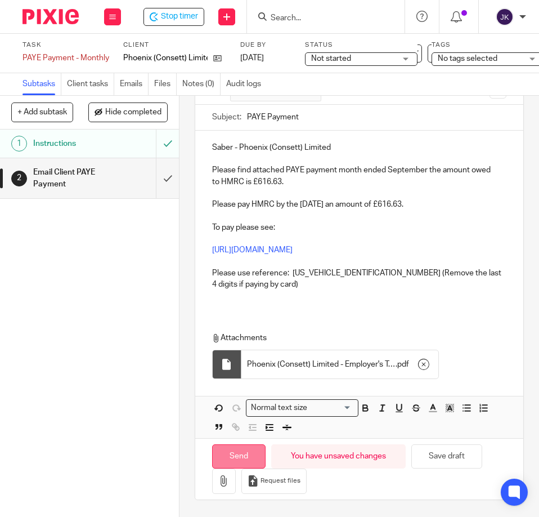
click at [248, 464] on input "Send" at bounding box center [238, 456] width 53 height 24
type input "Sent"
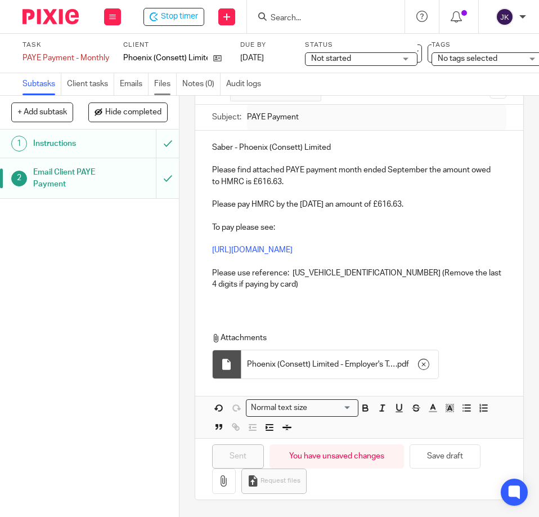
click at [159, 82] on link "Files" at bounding box center [165, 84] width 23 height 22
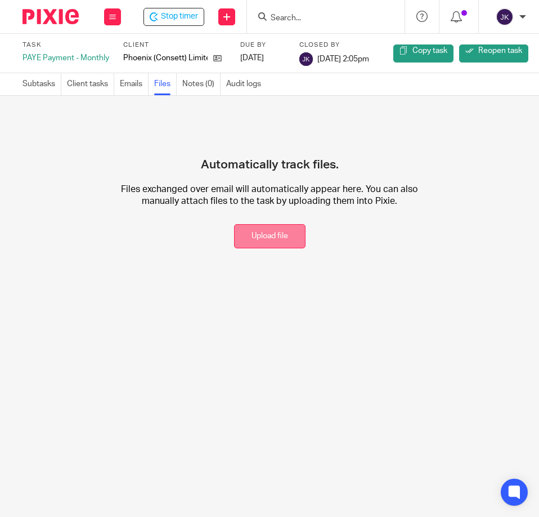
click at [255, 236] on button "Upload file" at bounding box center [270, 236] width 72 height 24
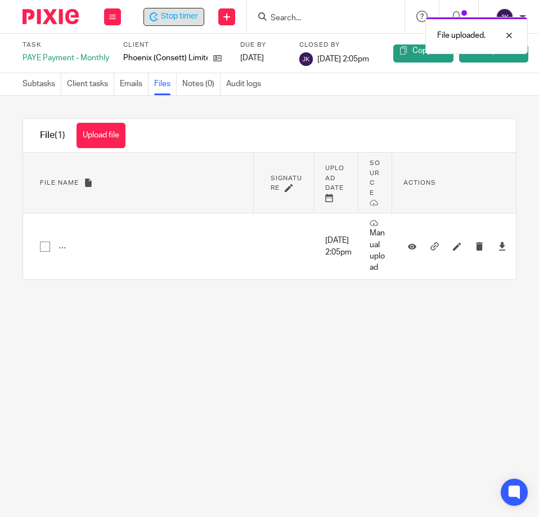
click at [180, 19] on span "Stop timer" at bounding box center [179, 17] width 37 height 12
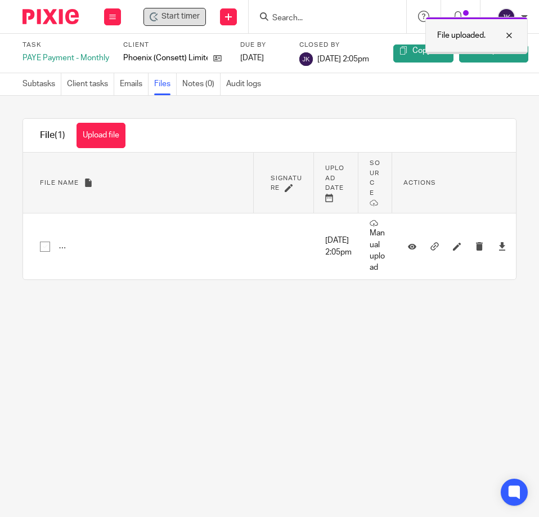
click at [507, 34] on div at bounding box center [501, 36] width 30 height 14
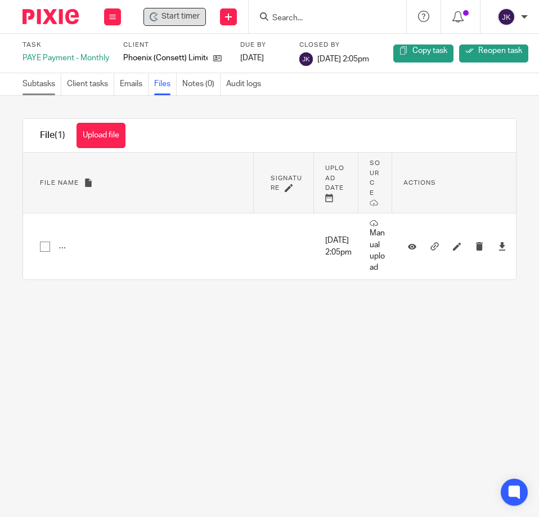
click at [23, 84] on link "Subtasks" at bounding box center [42, 84] width 39 height 22
click at [111, 18] on icon at bounding box center [112, 17] width 7 height 7
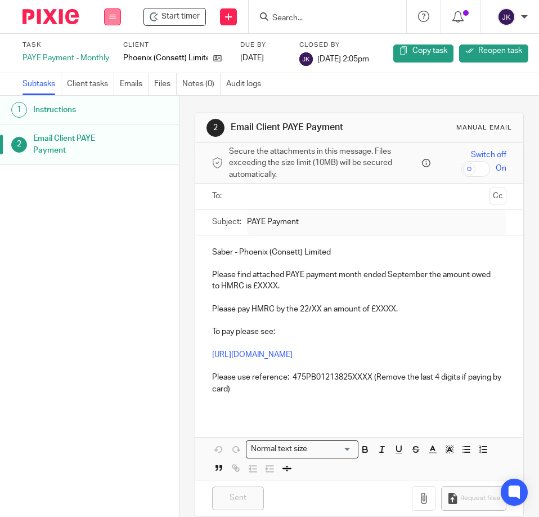
click at [114, 17] on icon at bounding box center [112, 17] width 7 height 7
click at [110, 59] on link "Work" at bounding box center [107, 55] width 20 height 8
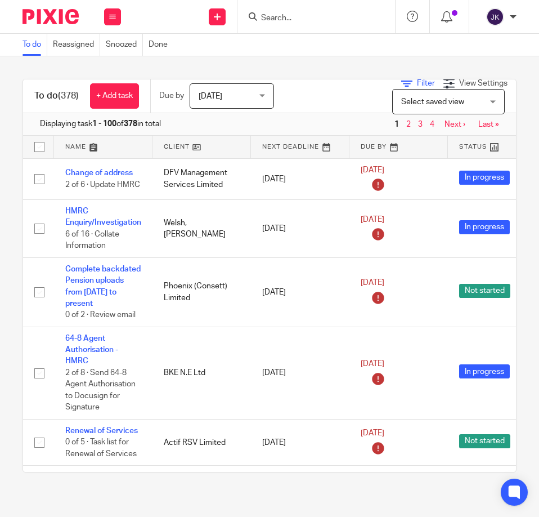
click at [401, 84] on icon at bounding box center [406, 83] width 11 height 11
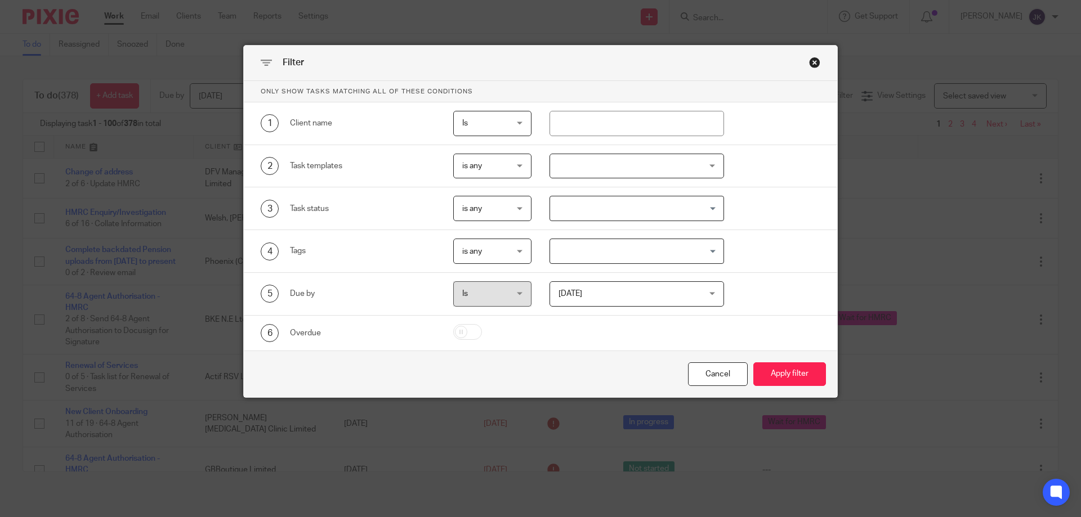
click at [539, 168] on div at bounding box center [636, 166] width 175 height 25
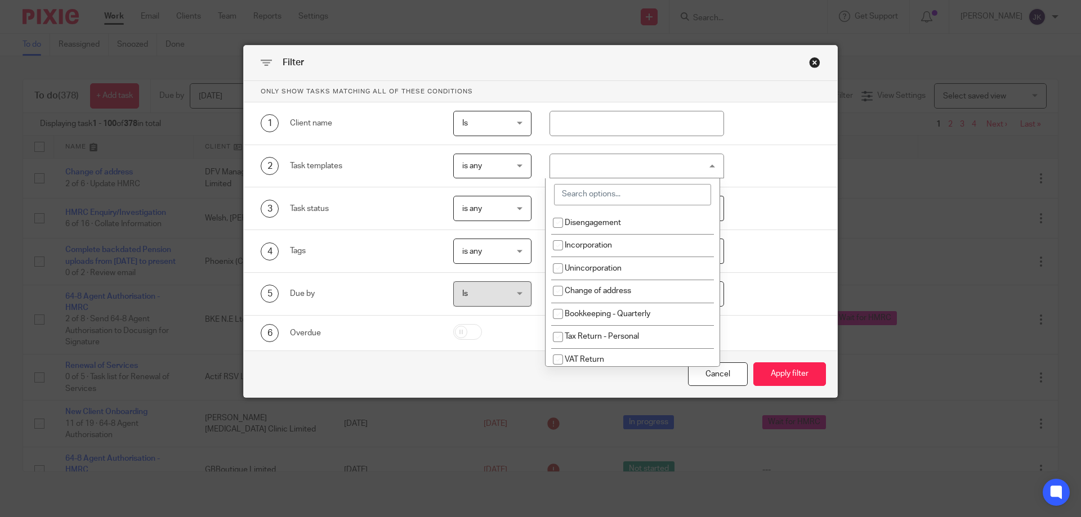
click at [539, 200] on input "search" at bounding box center [632, 194] width 157 height 21
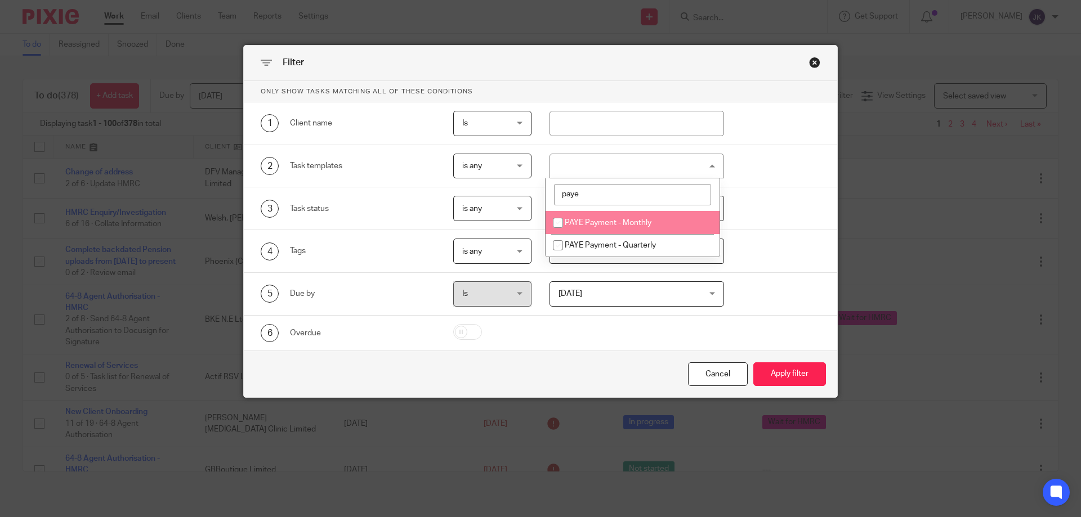
type input "paye"
click at [539, 217] on li "PAYE Payment - Monthly" at bounding box center [633, 222] width 174 height 23
checkbox input "true"
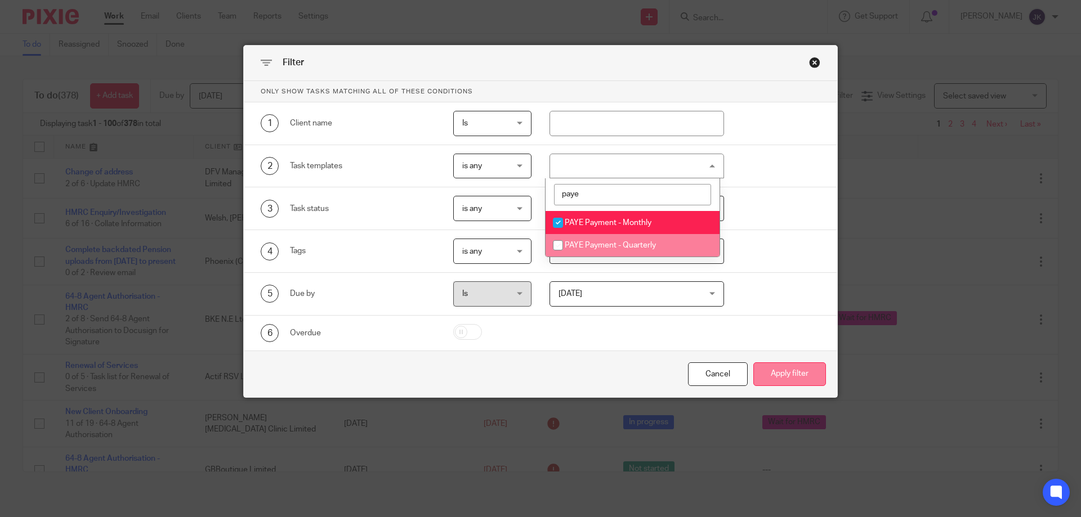
click at [539, 379] on button "Apply filter" at bounding box center [789, 375] width 73 height 24
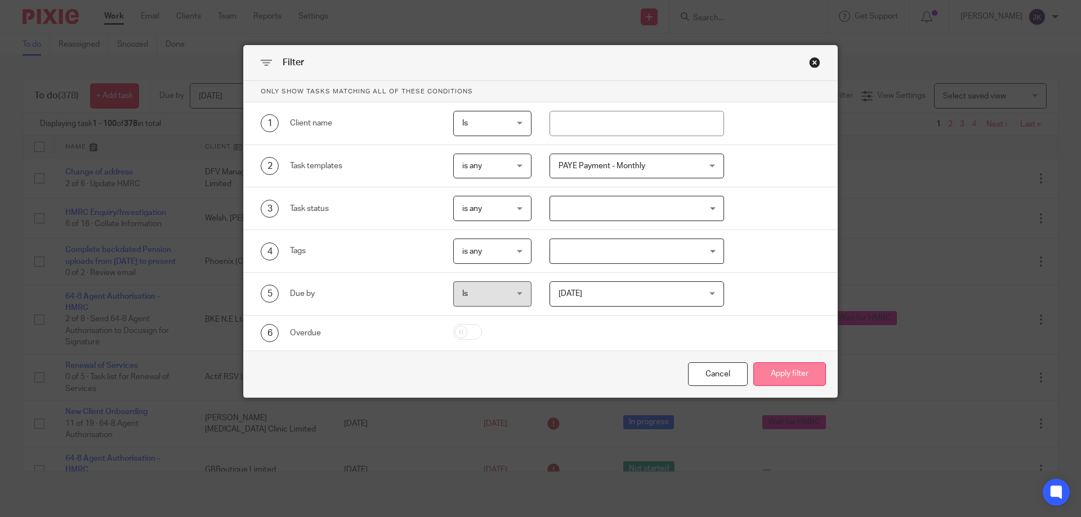
click at [539, 373] on button "Apply filter" at bounding box center [789, 375] width 73 height 24
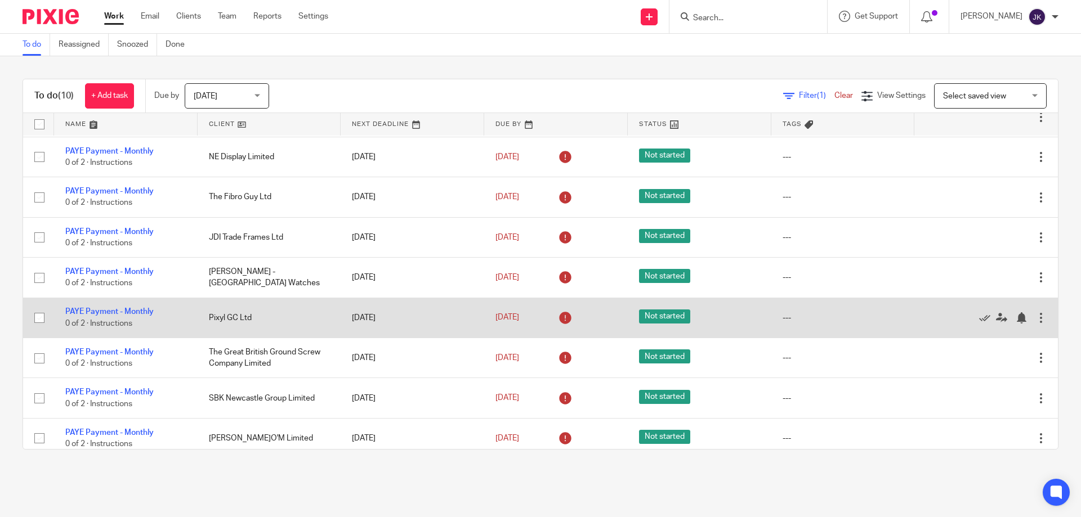
scroll to position [88, 0]
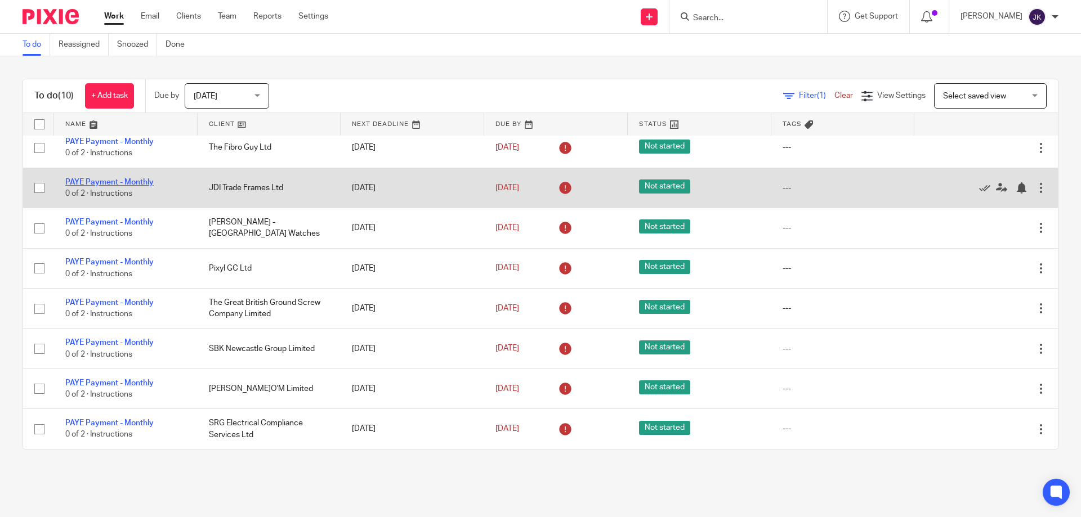
click at [106, 178] on link "PAYE Payment - Monthly" at bounding box center [109, 182] width 88 height 8
